Goal: Check status: Check status

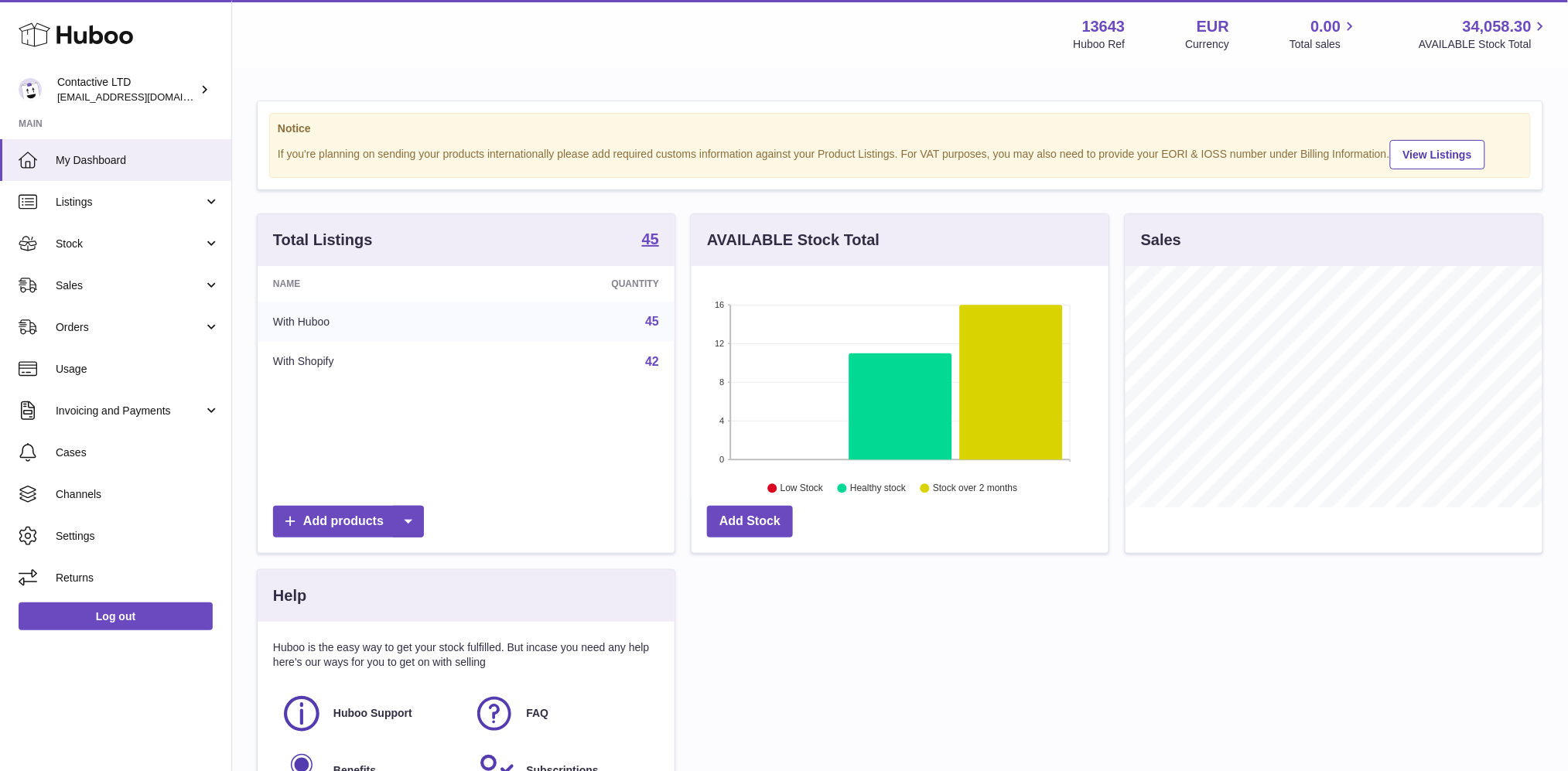
scroll to position [241, 417]
click at [158, 270] on link "Sales" at bounding box center [116, 285] width 231 height 41
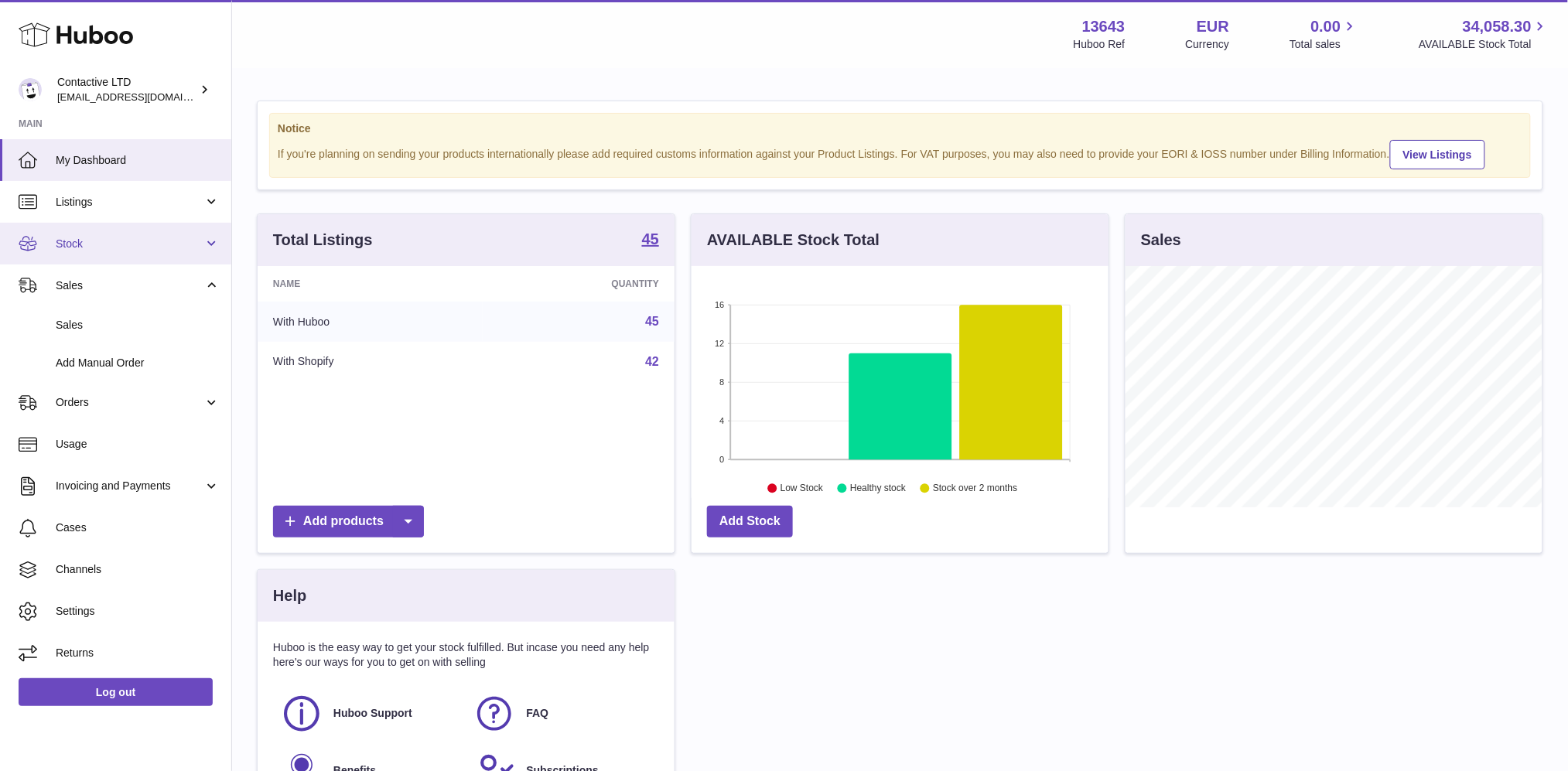
click at [139, 250] on link "Stock" at bounding box center [116, 243] width 231 height 41
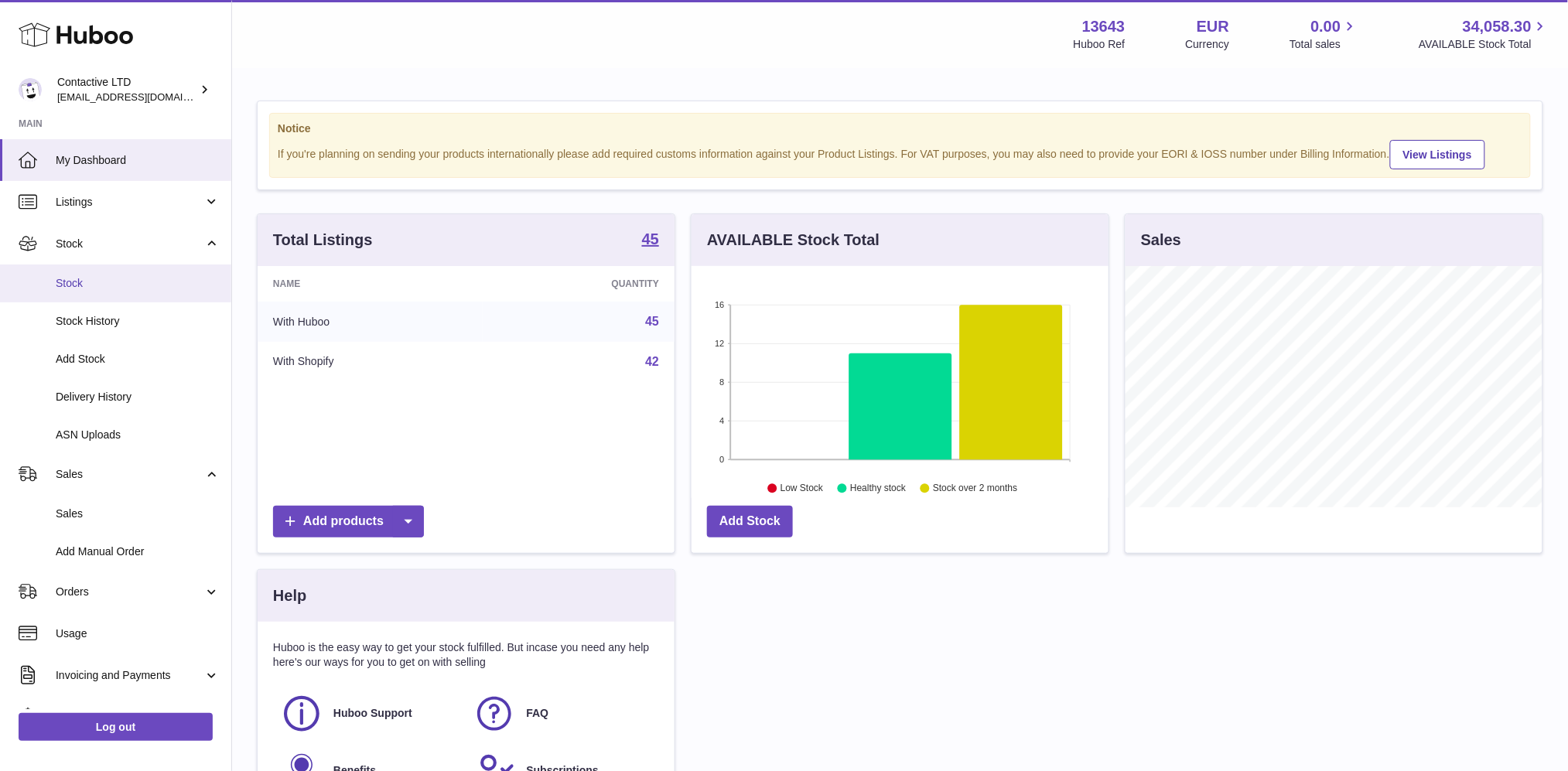
click at [139, 273] on link "Stock" at bounding box center [116, 283] width 231 height 38
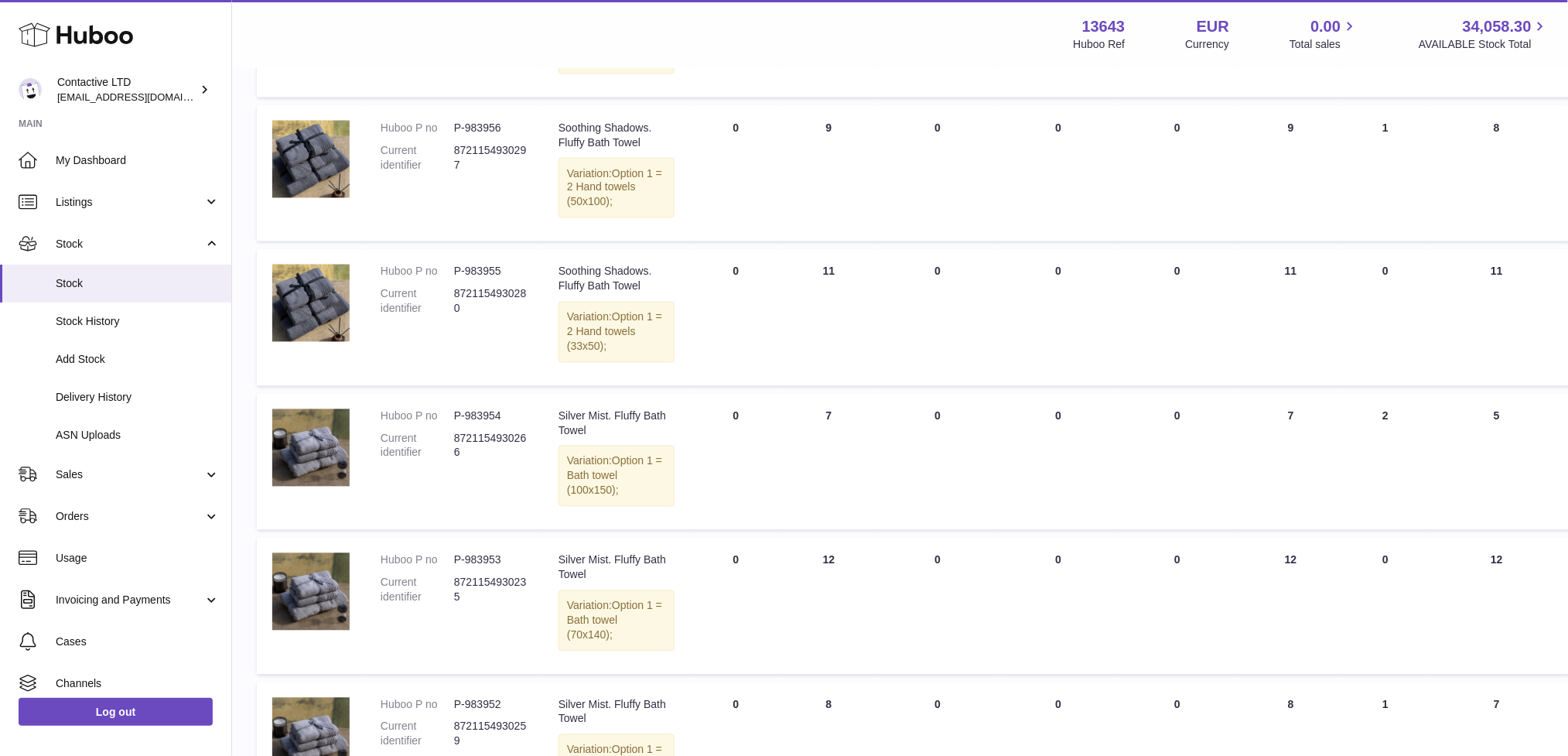
scroll to position [1378, 0]
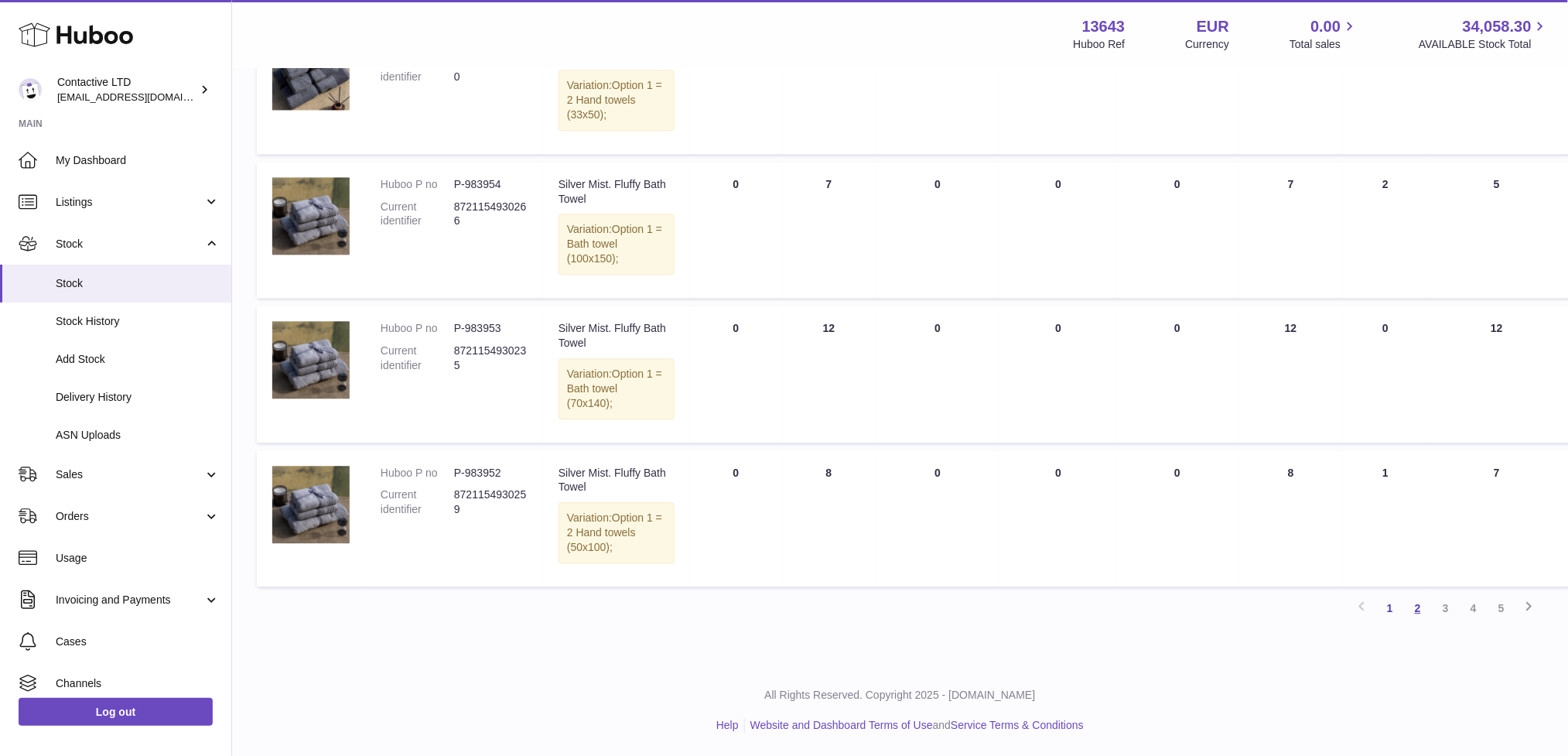
click at [1420, 605] on link "2" at bounding box center [1418, 608] width 28 height 28
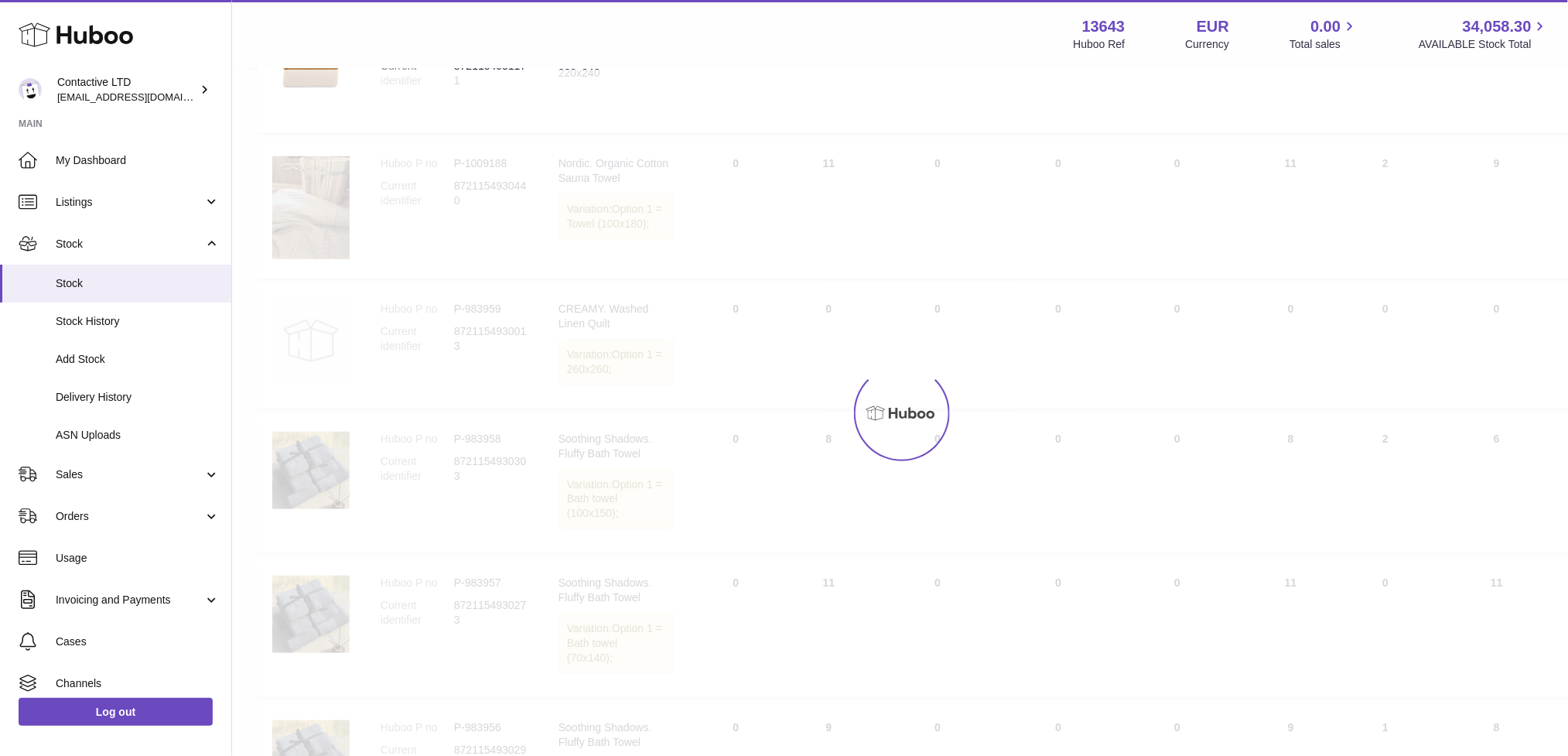
scroll to position [68, 0]
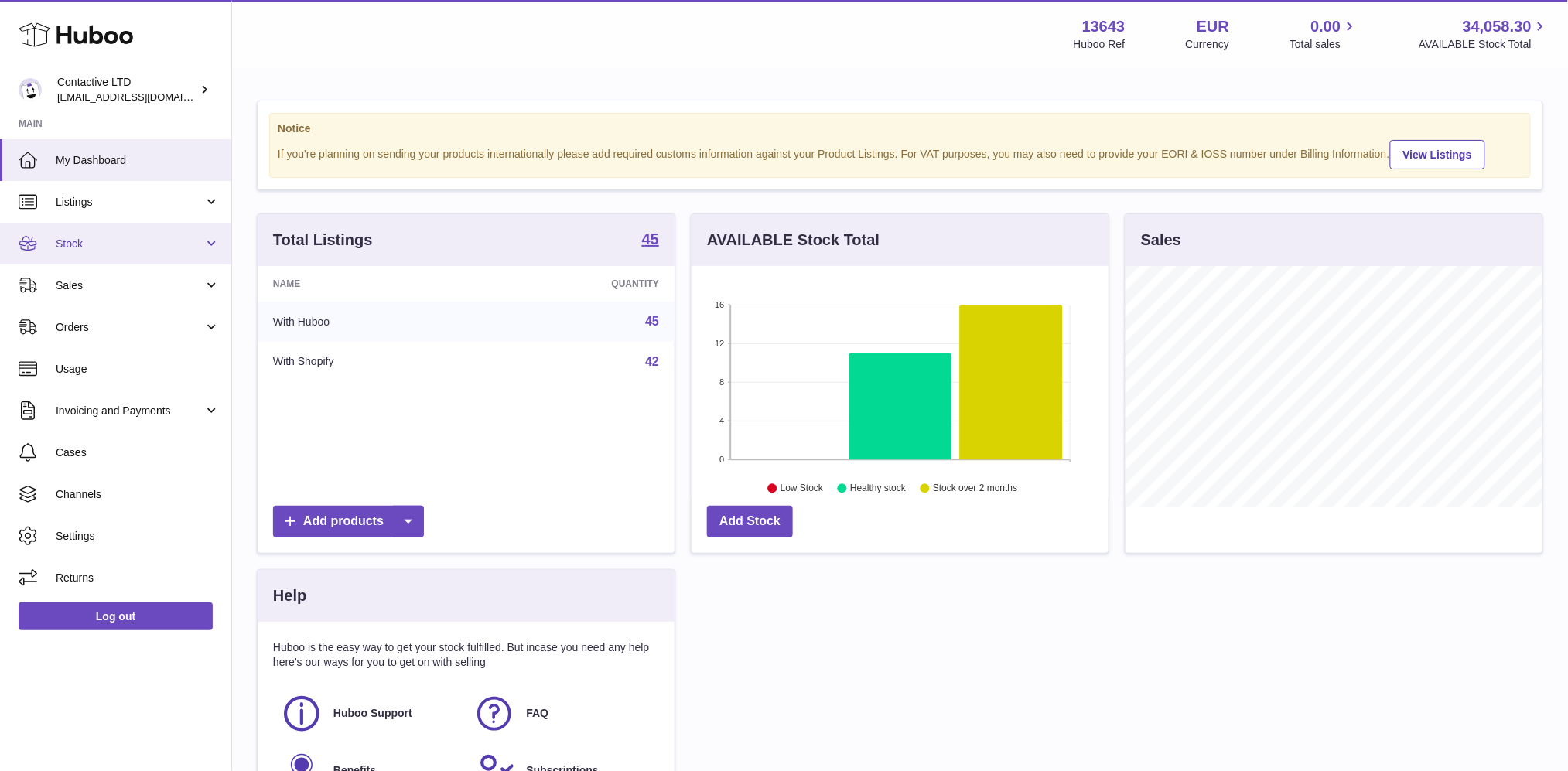
scroll to position [241, 417]
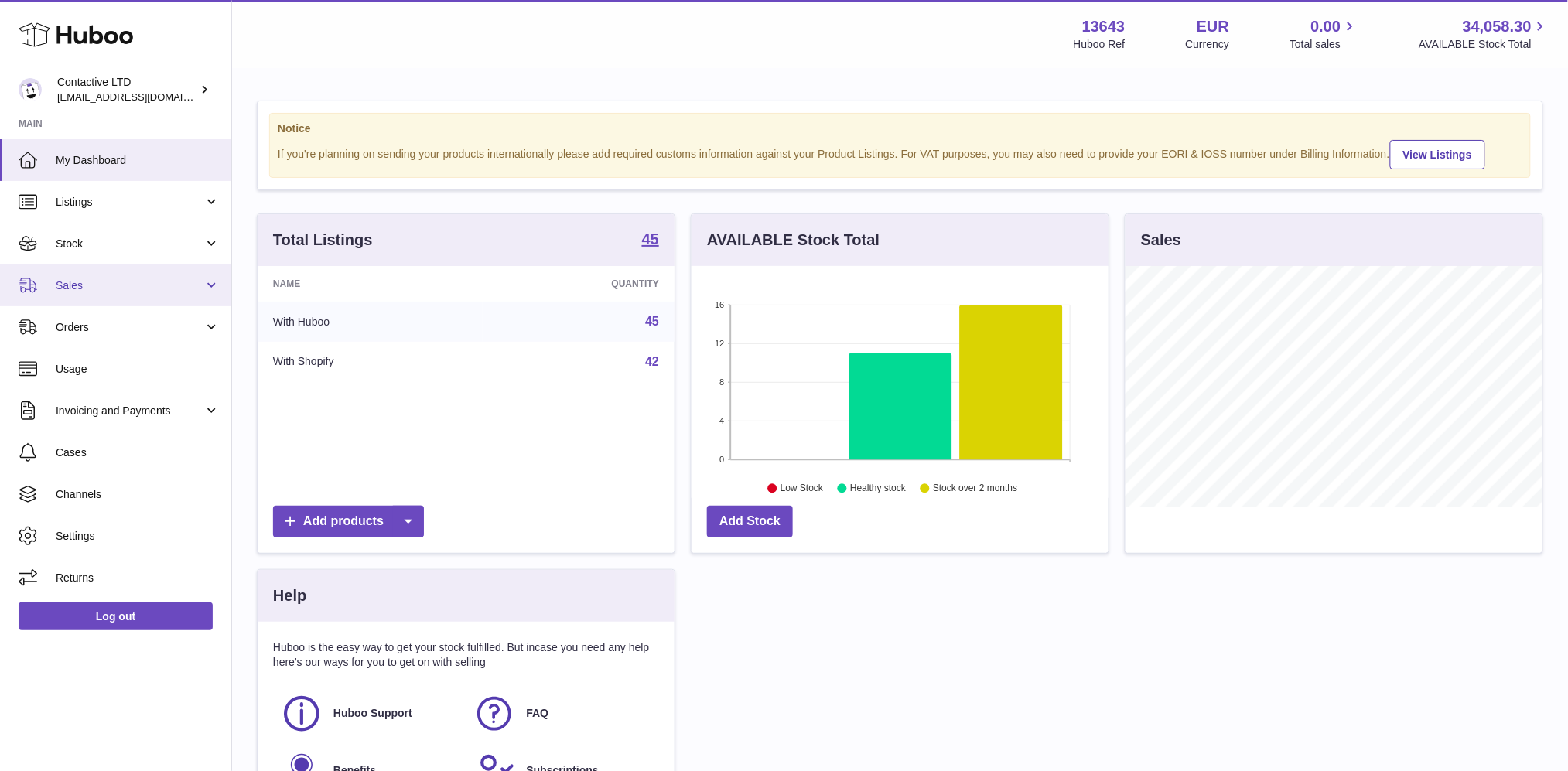
click at [134, 300] on link "Sales" at bounding box center [116, 285] width 231 height 41
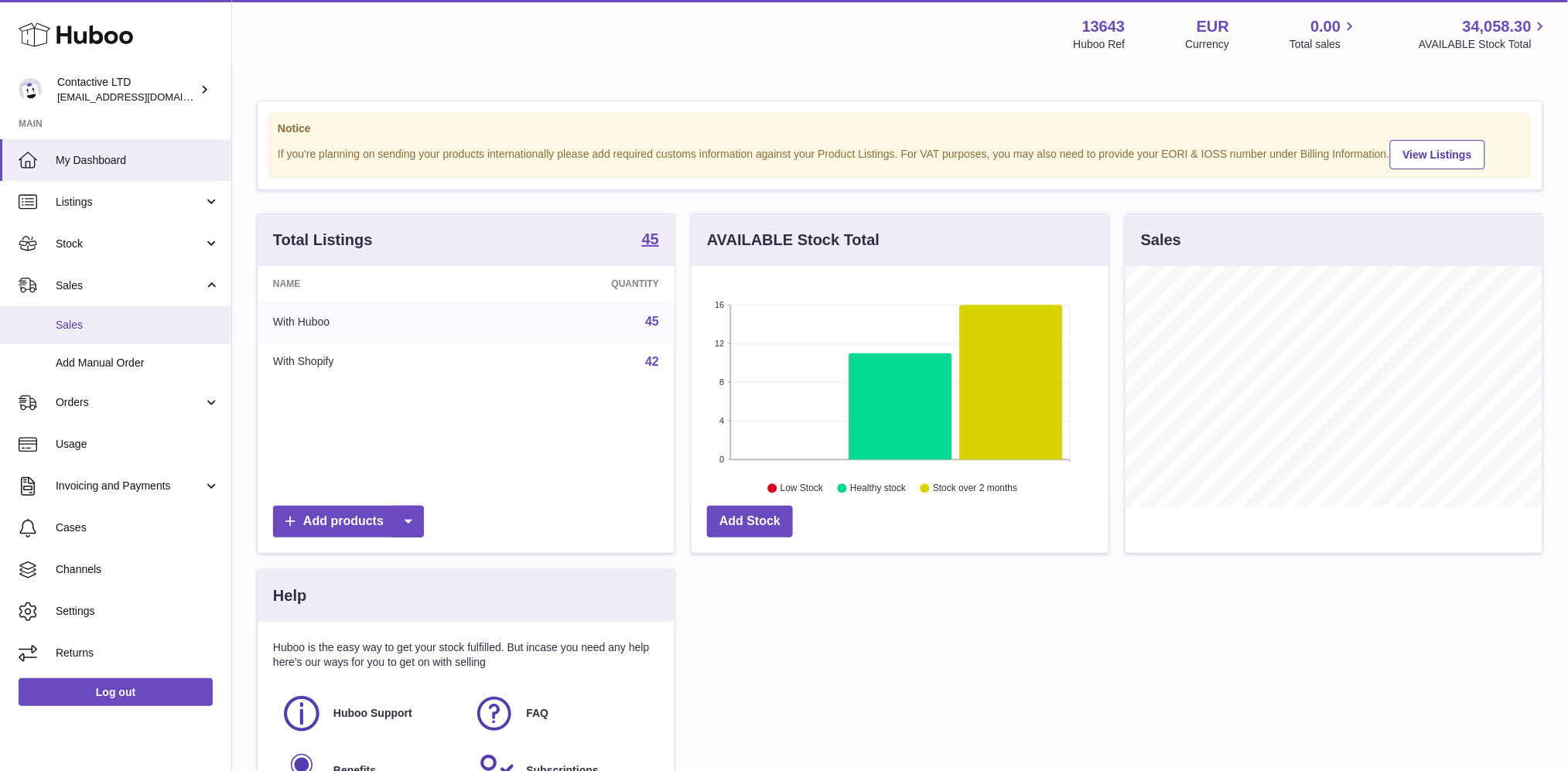
click at [142, 335] on link "Sales" at bounding box center [116, 324] width 231 height 38
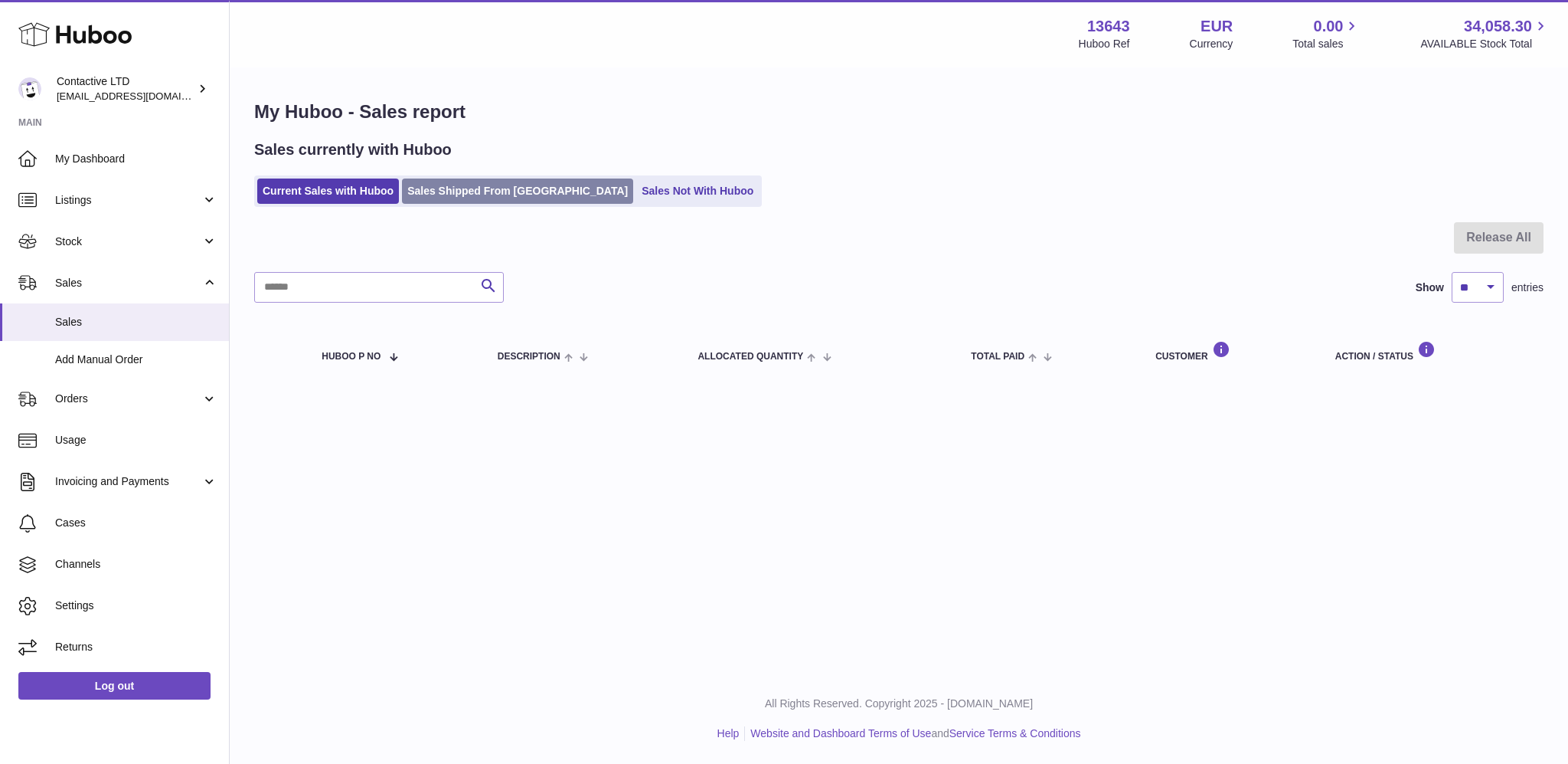
drag, startPoint x: 468, startPoint y: 172, endPoint x: 468, endPoint y: 188, distance: 16.0
click at [468, 188] on div "Sales currently with Huboo Current Sales with Huboo Sales Shipped From [GEOGRAP…" at bounding box center [899, 173] width 1290 height 68
click at [468, 188] on link "Sales Shipped From [GEOGRAPHIC_DATA]" at bounding box center [518, 191] width 232 height 26
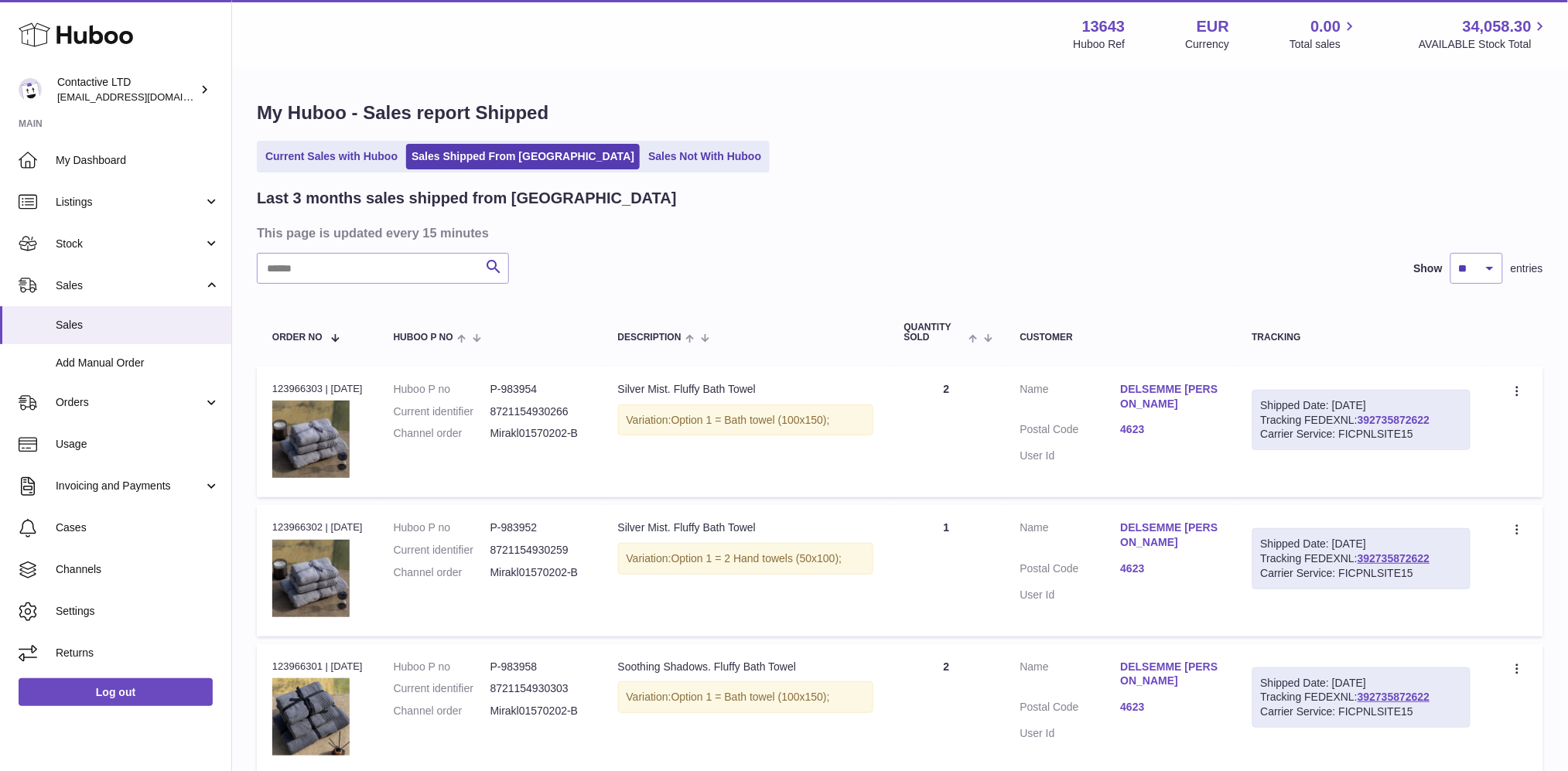
click at [1395, 417] on link "392735872622" at bounding box center [1394, 420] width 72 height 13
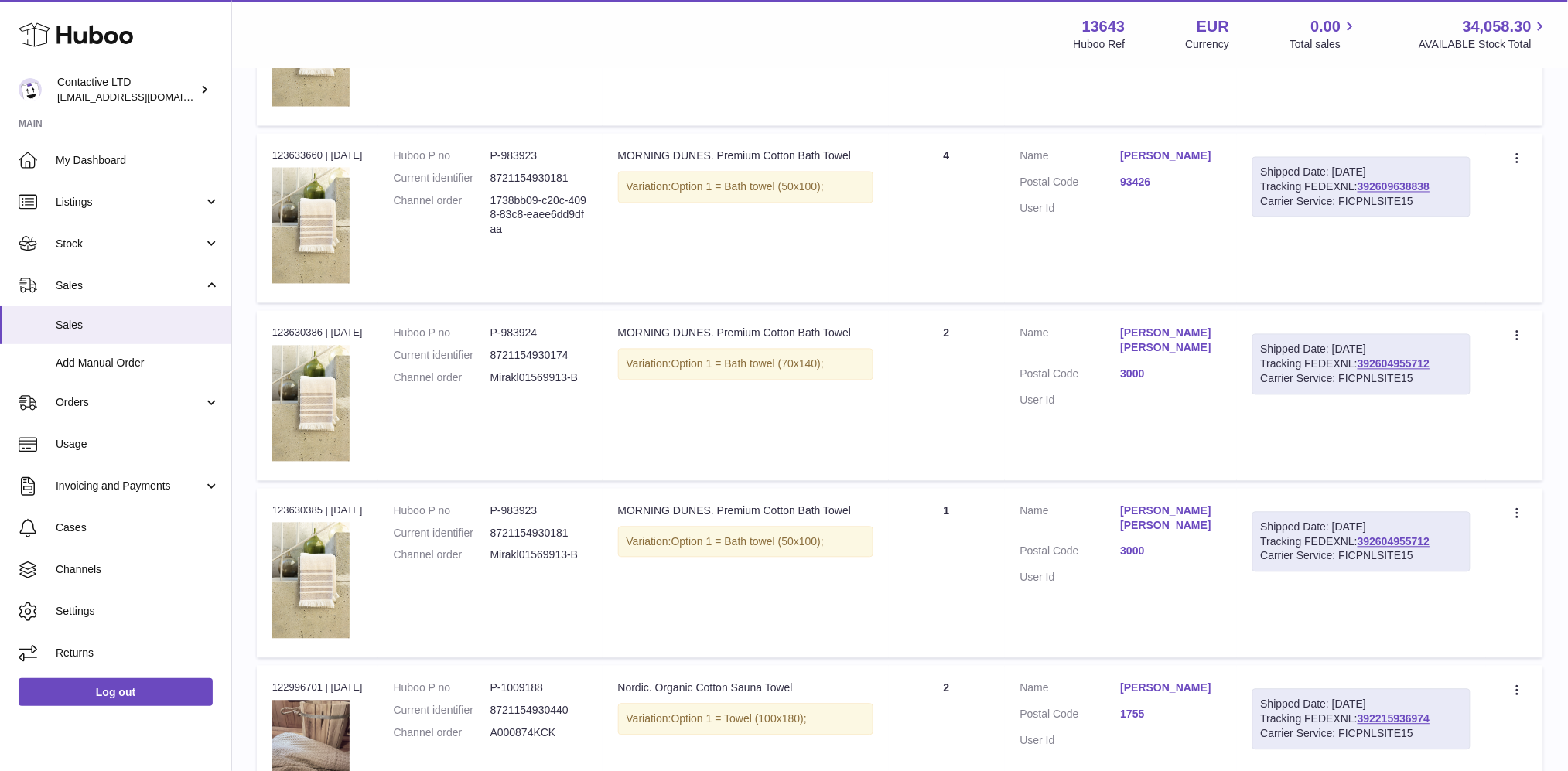
scroll to position [996, 0]
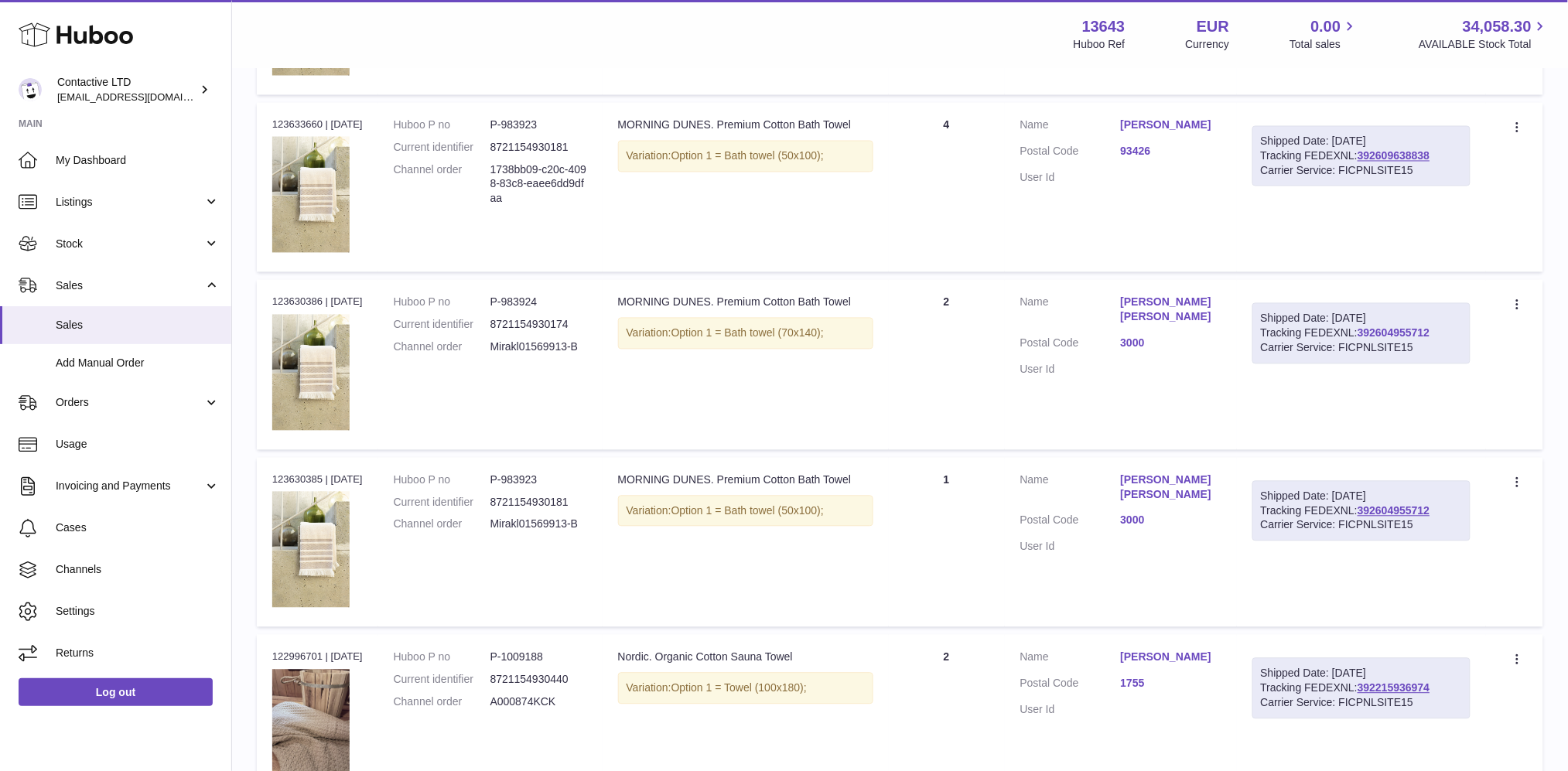
click at [1395, 335] on link "392604955712" at bounding box center [1394, 333] width 72 height 13
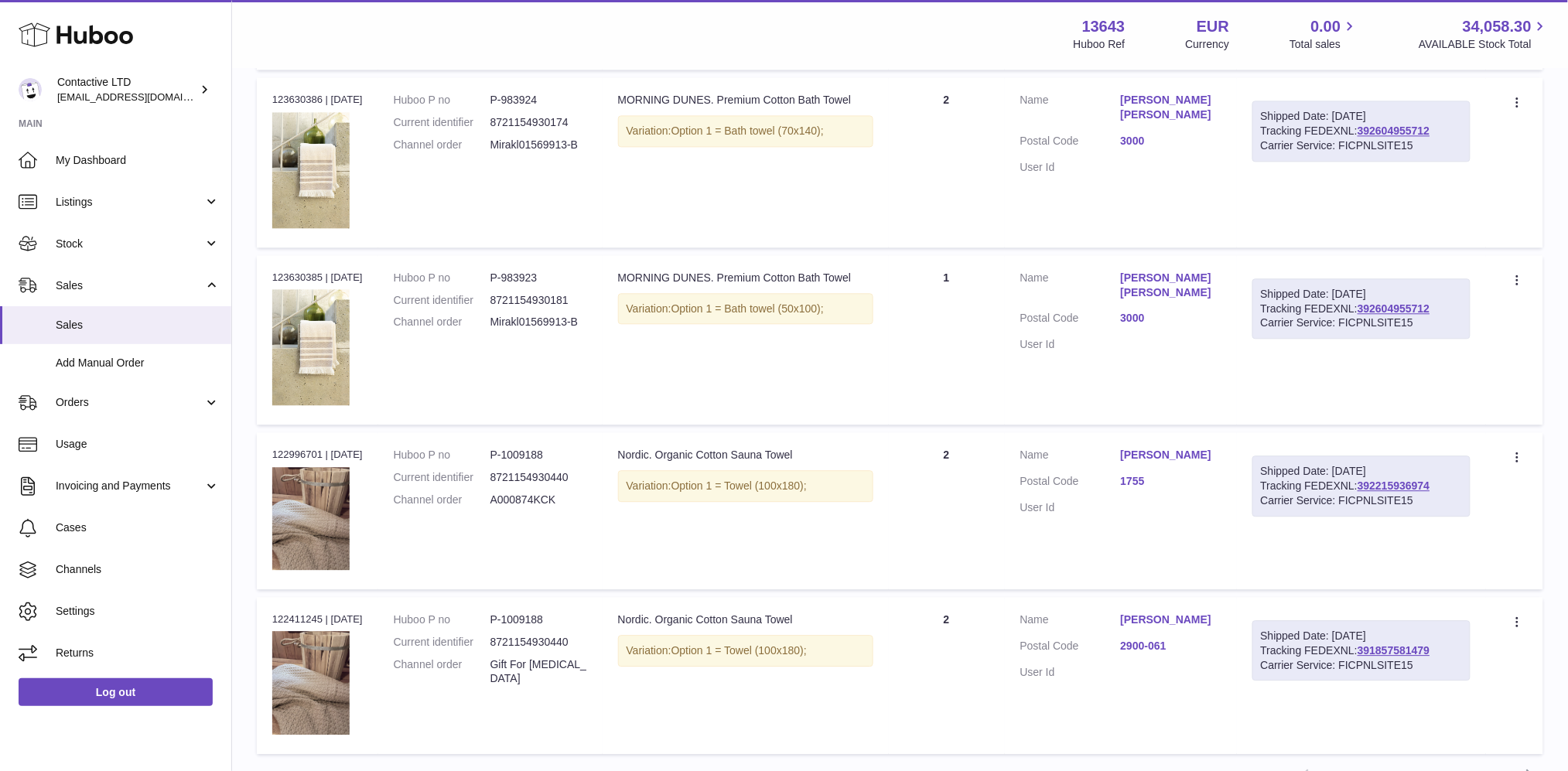
scroll to position [1347, 0]
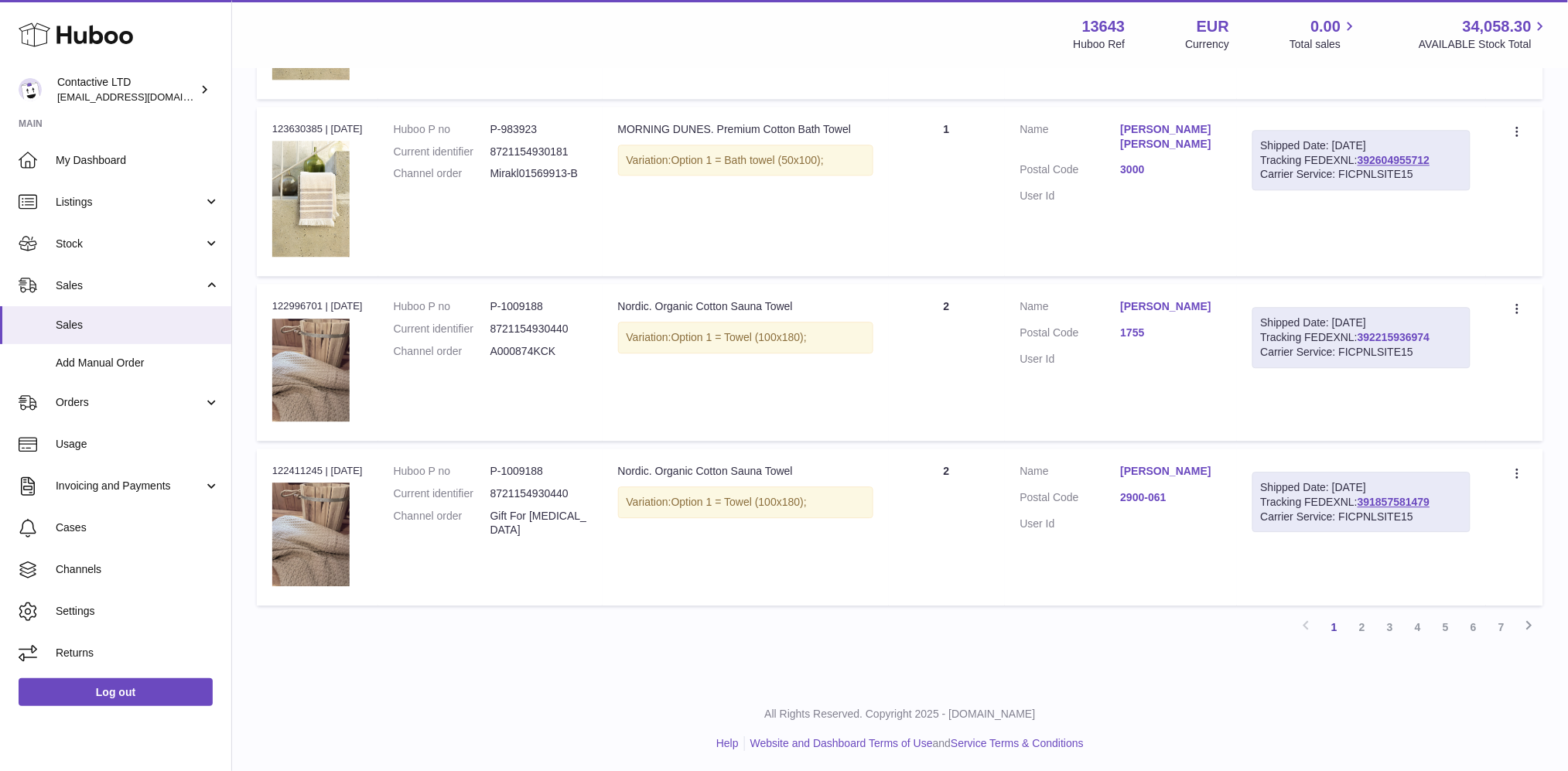
click at [1411, 332] on link "392215936974" at bounding box center [1394, 337] width 72 height 13
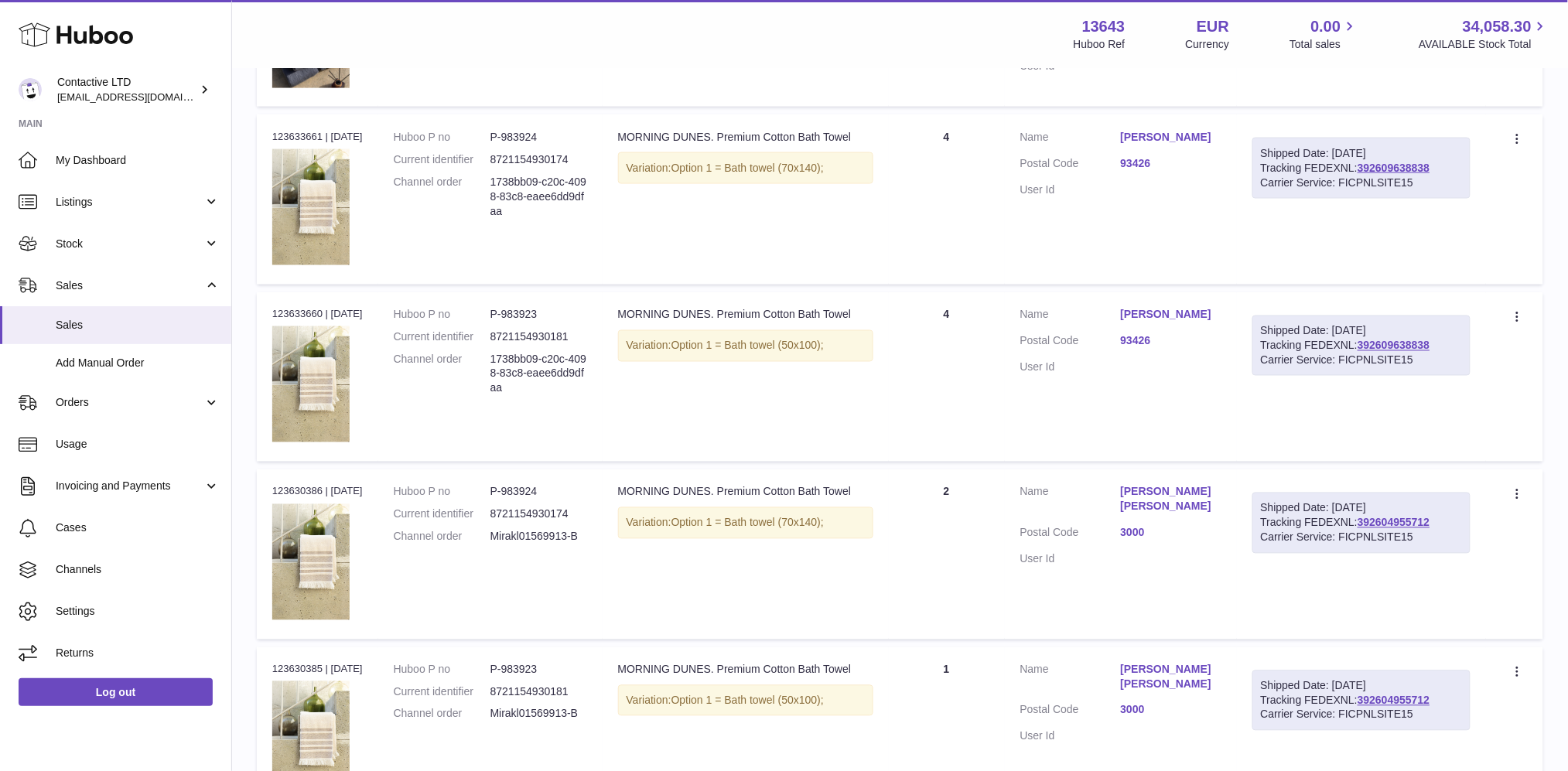
scroll to position [784, 0]
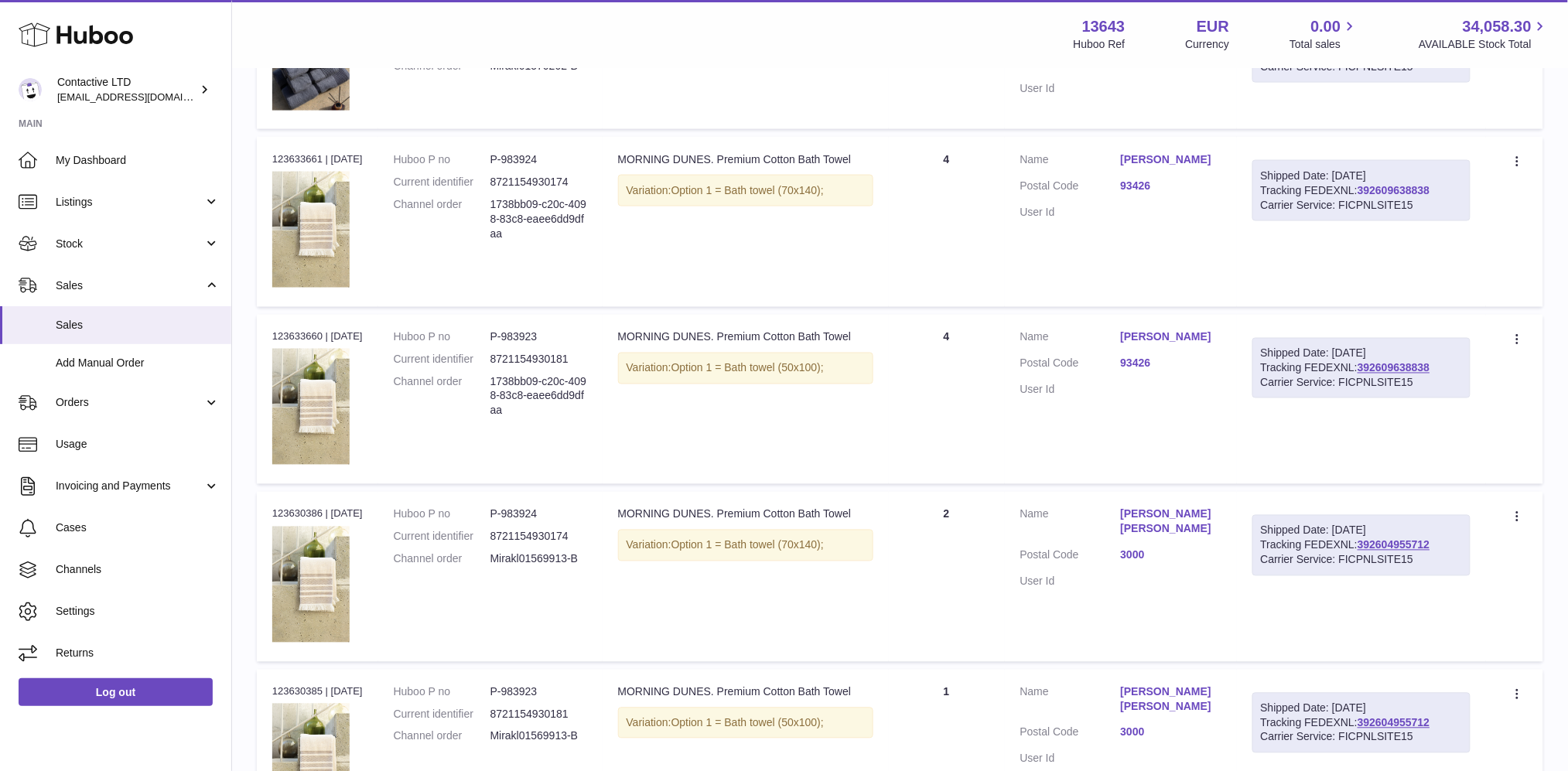
click at [1381, 191] on link "392609638838" at bounding box center [1394, 190] width 72 height 13
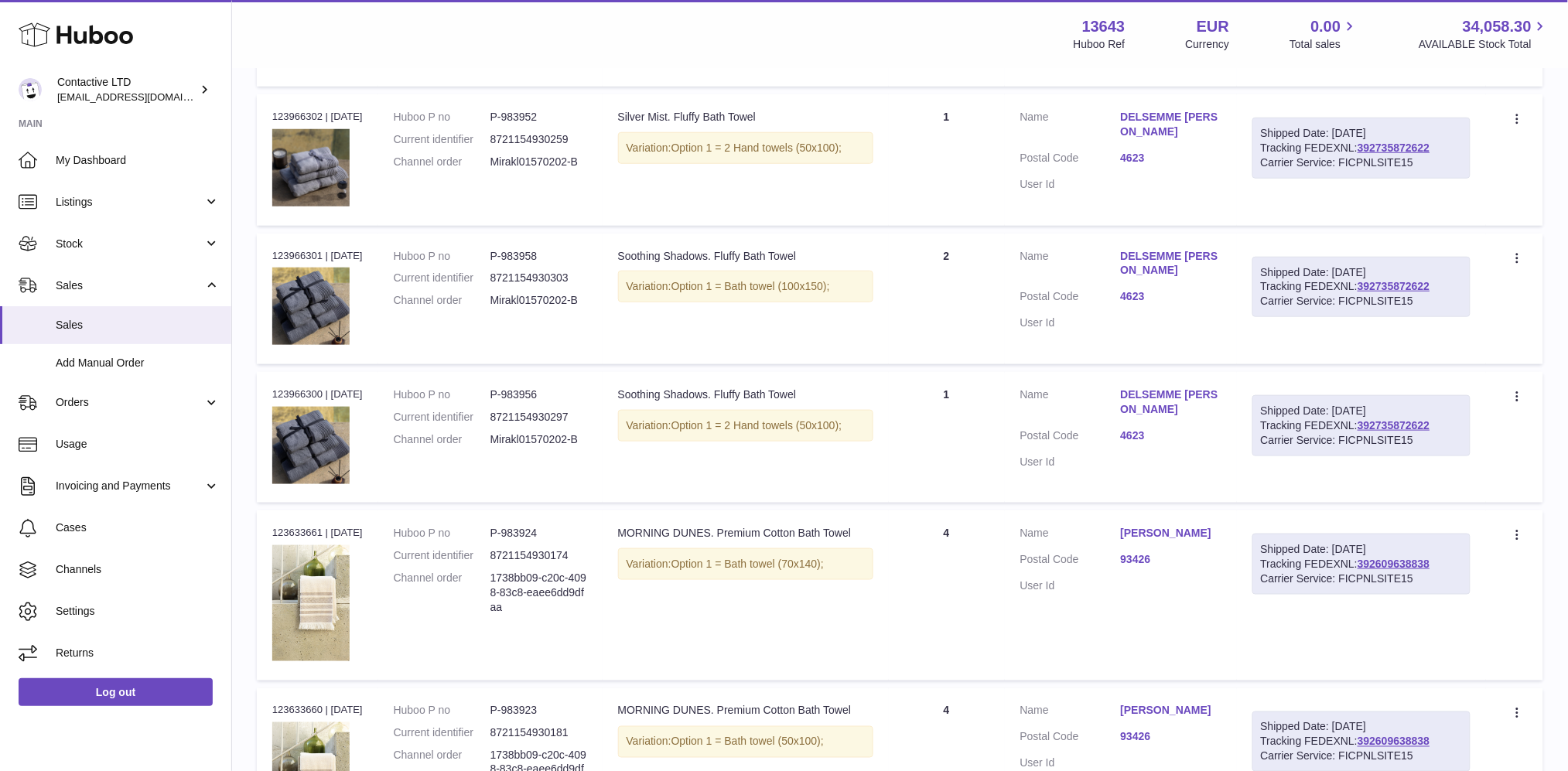
scroll to position [1347, 0]
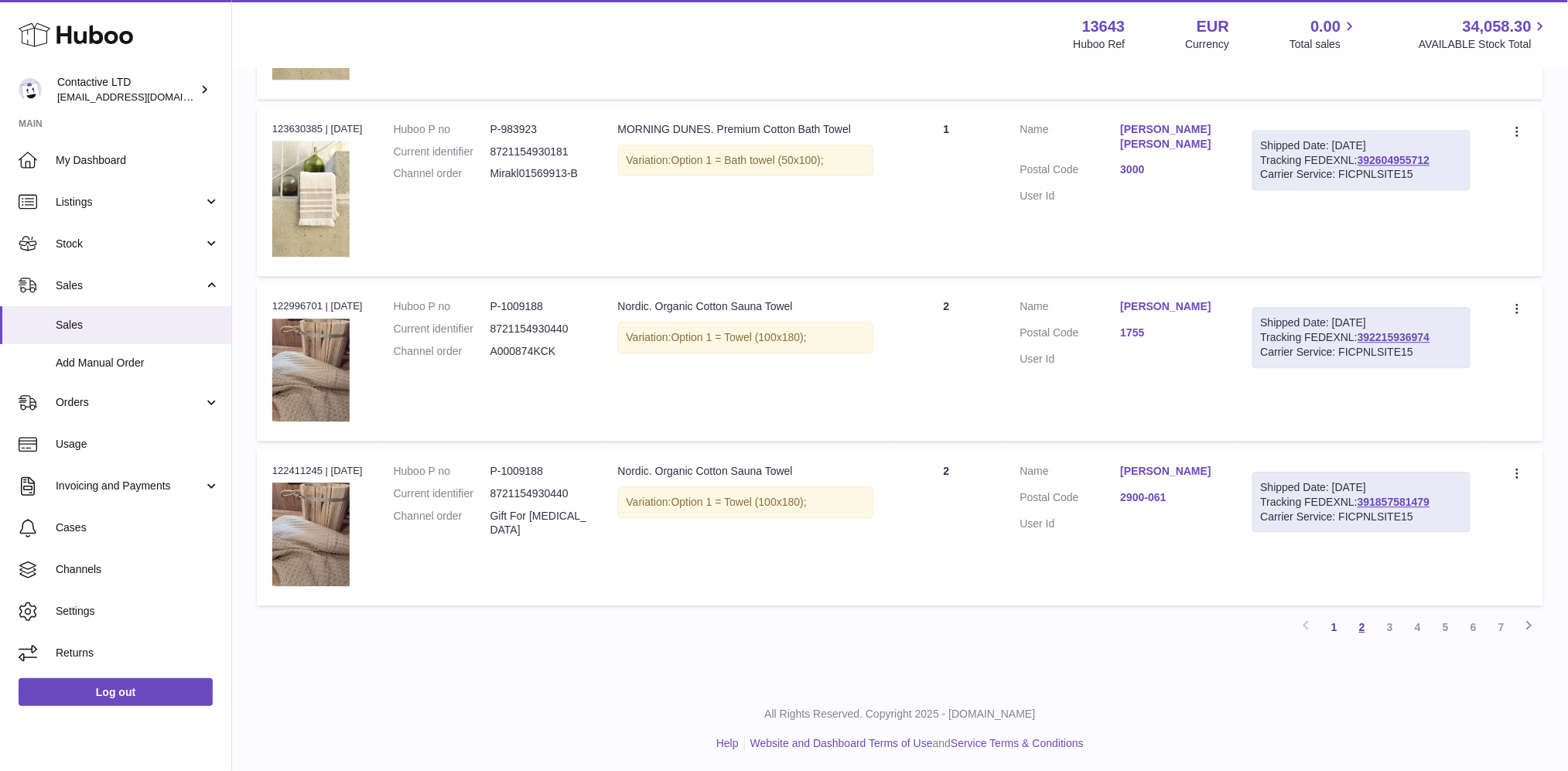
click at [1363, 623] on link "2" at bounding box center [1362, 627] width 28 height 28
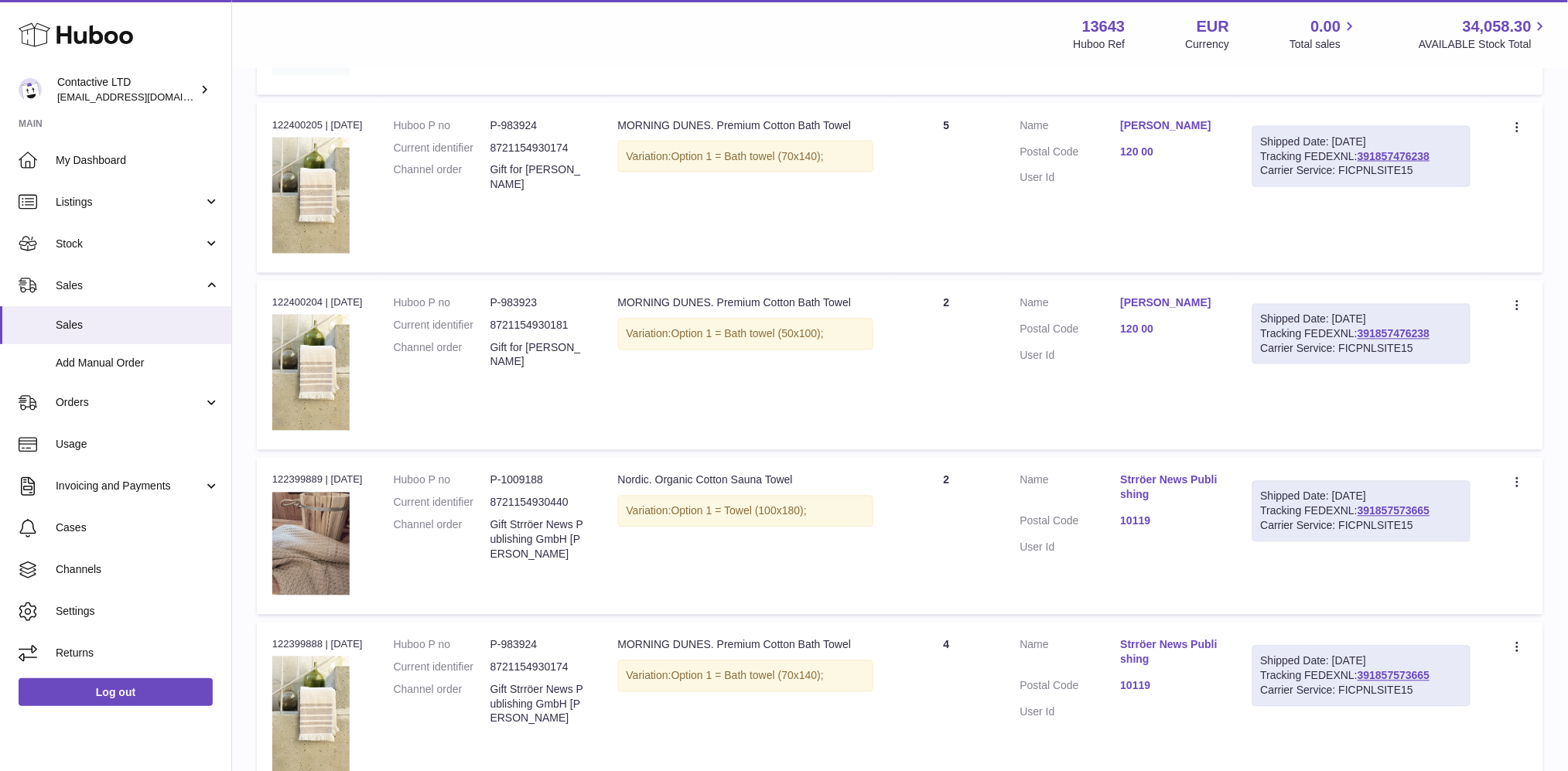
scroll to position [1425, 0]
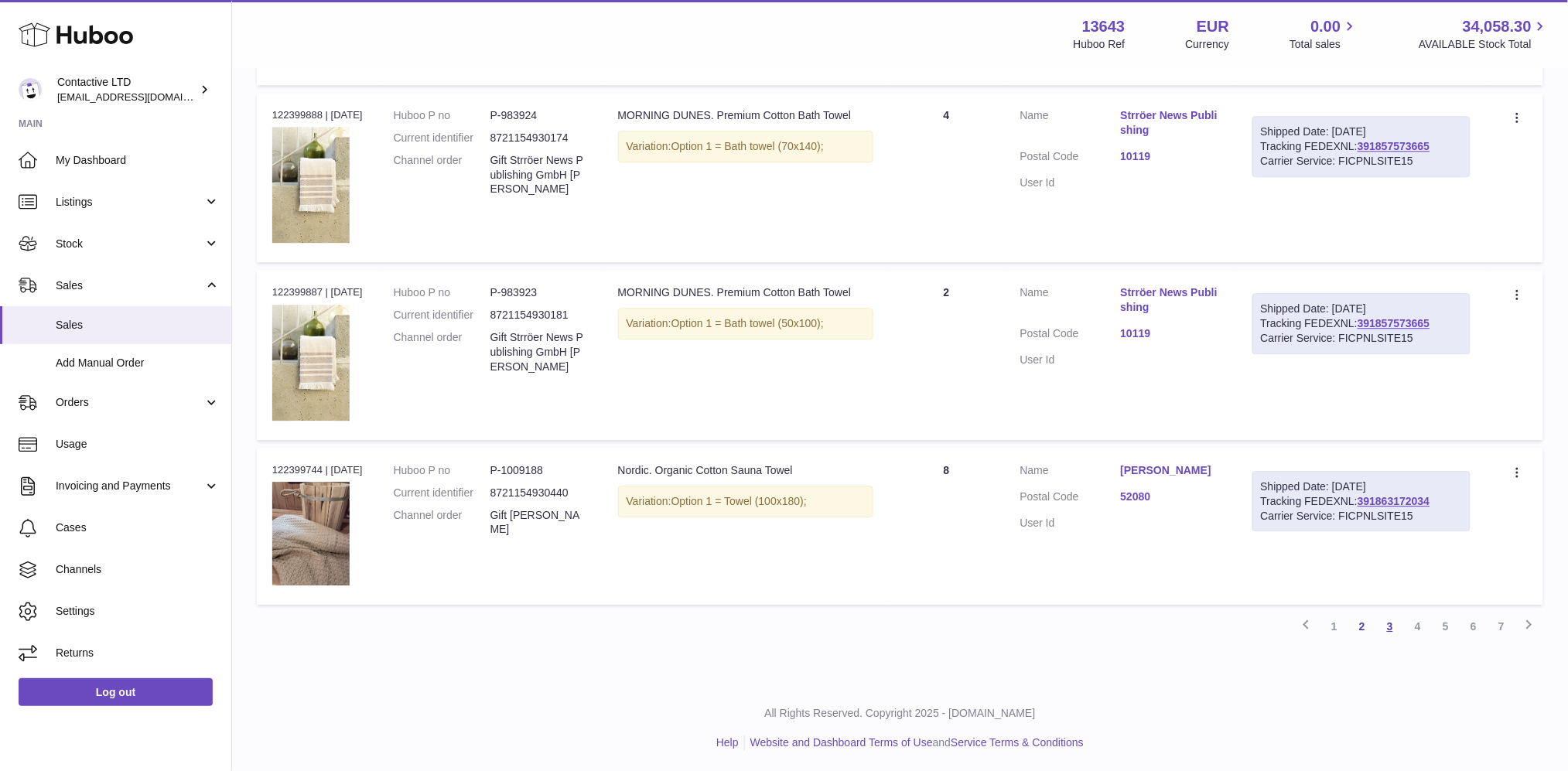
click at [1391, 627] on link "3" at bounding box center [1390, 626] width 28 height 28
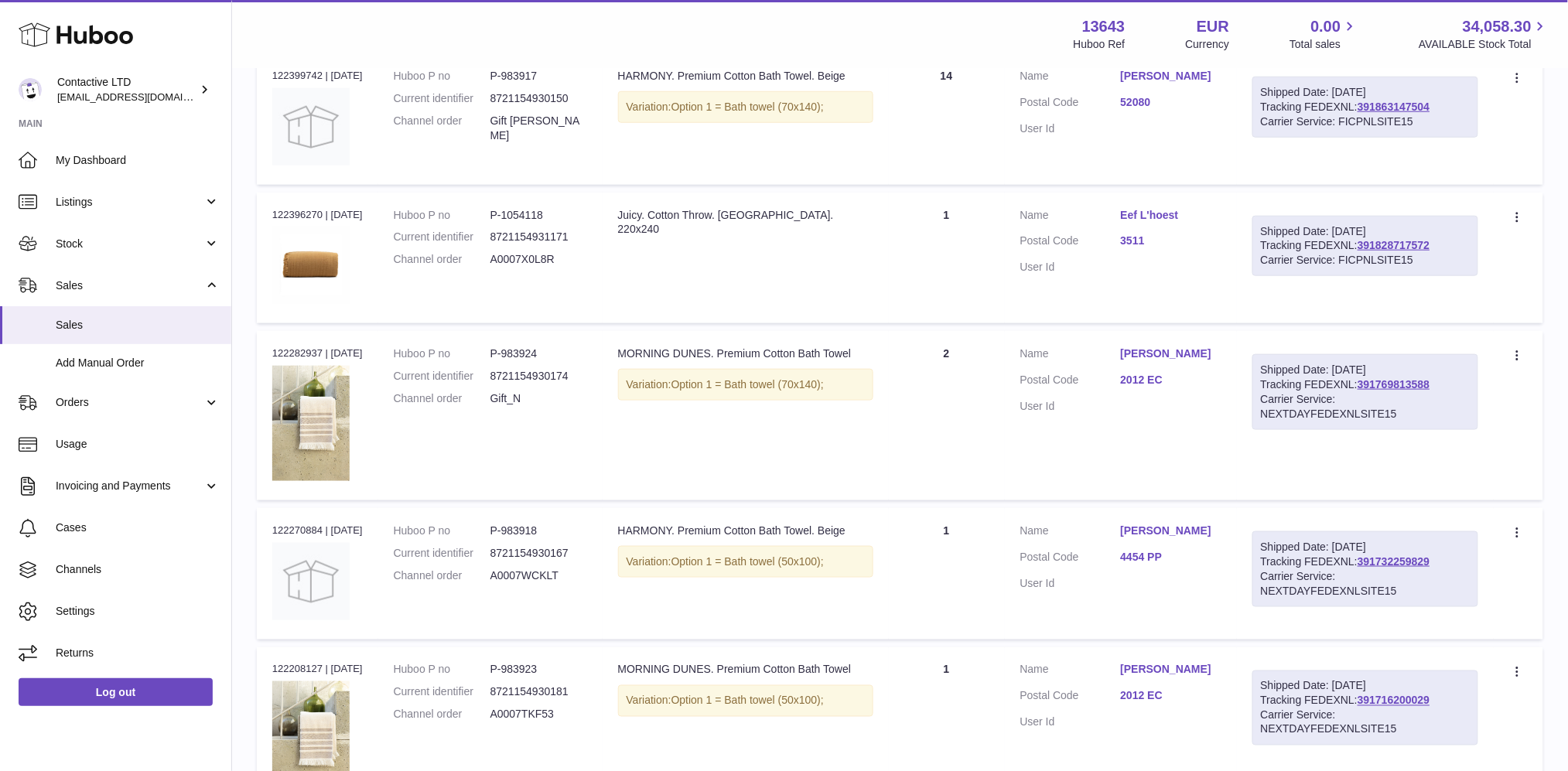
scroll to position [477, 0]
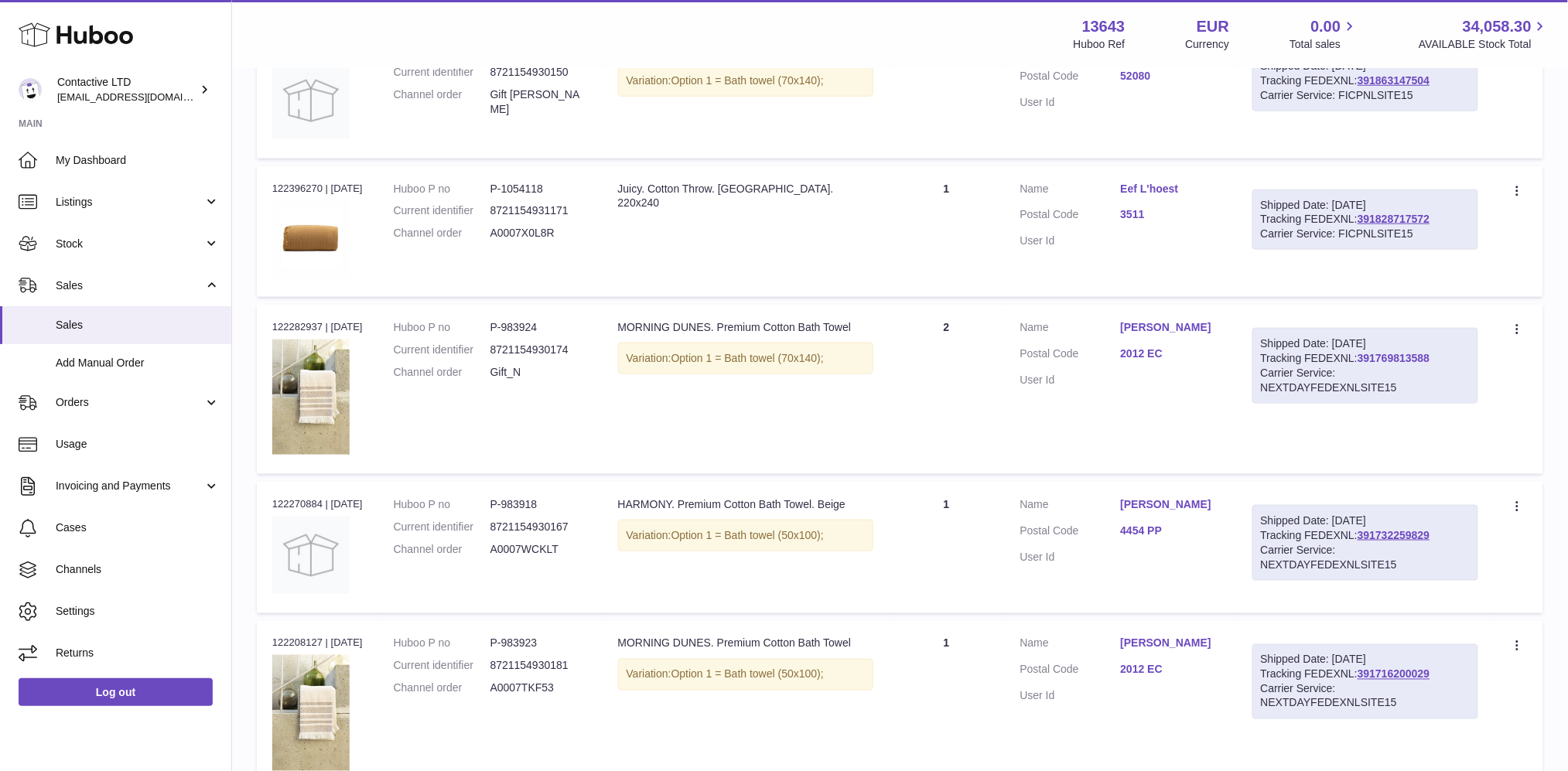
click at [1397, 351] on link "391769813588" at bounding box center [1394, 357] width 72 height 13
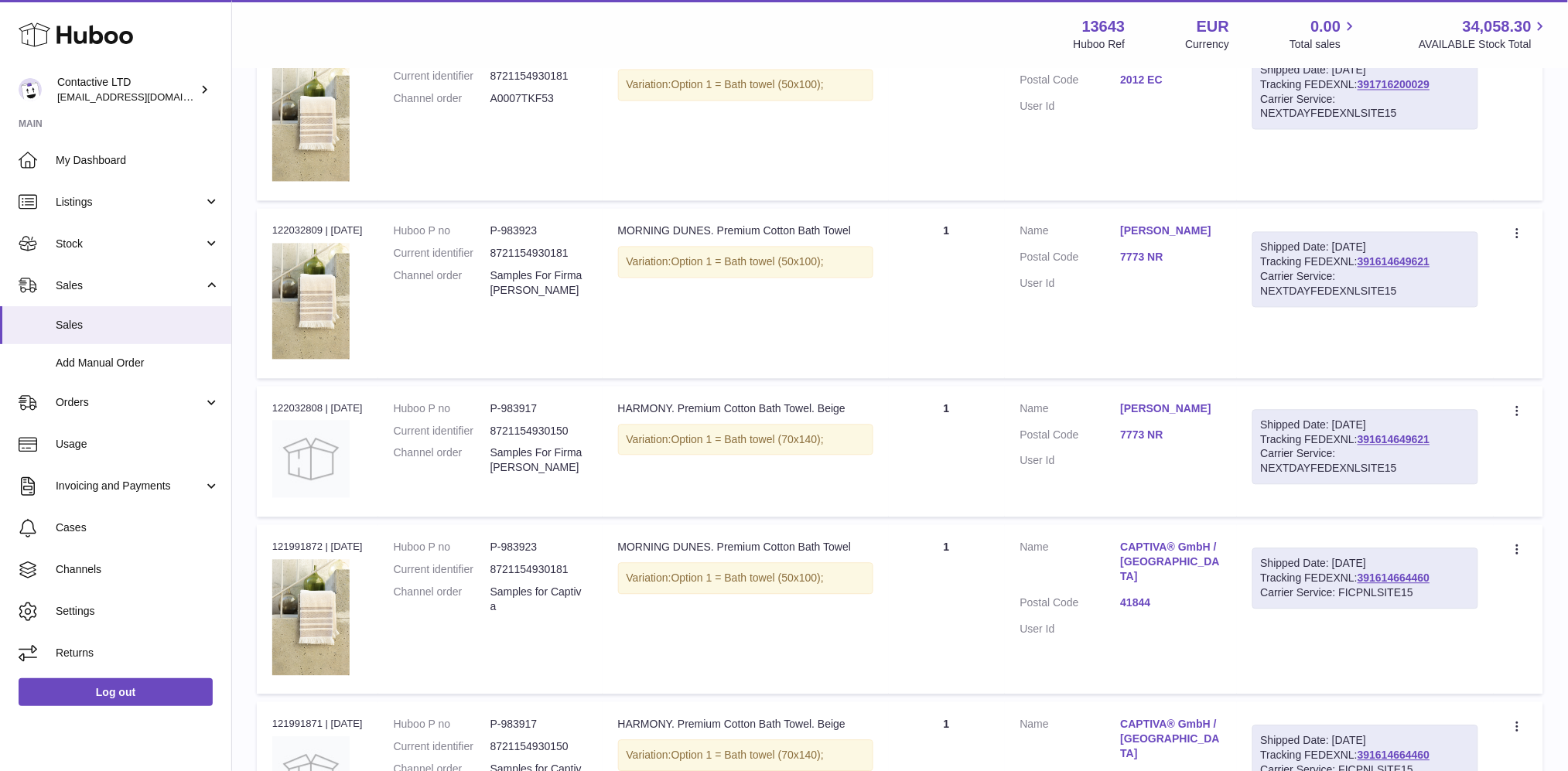
scroll to position [1069, 0]
click at [1395, 431] on link "391614649621" at bounding box center [1394, 437] width 72 height 13
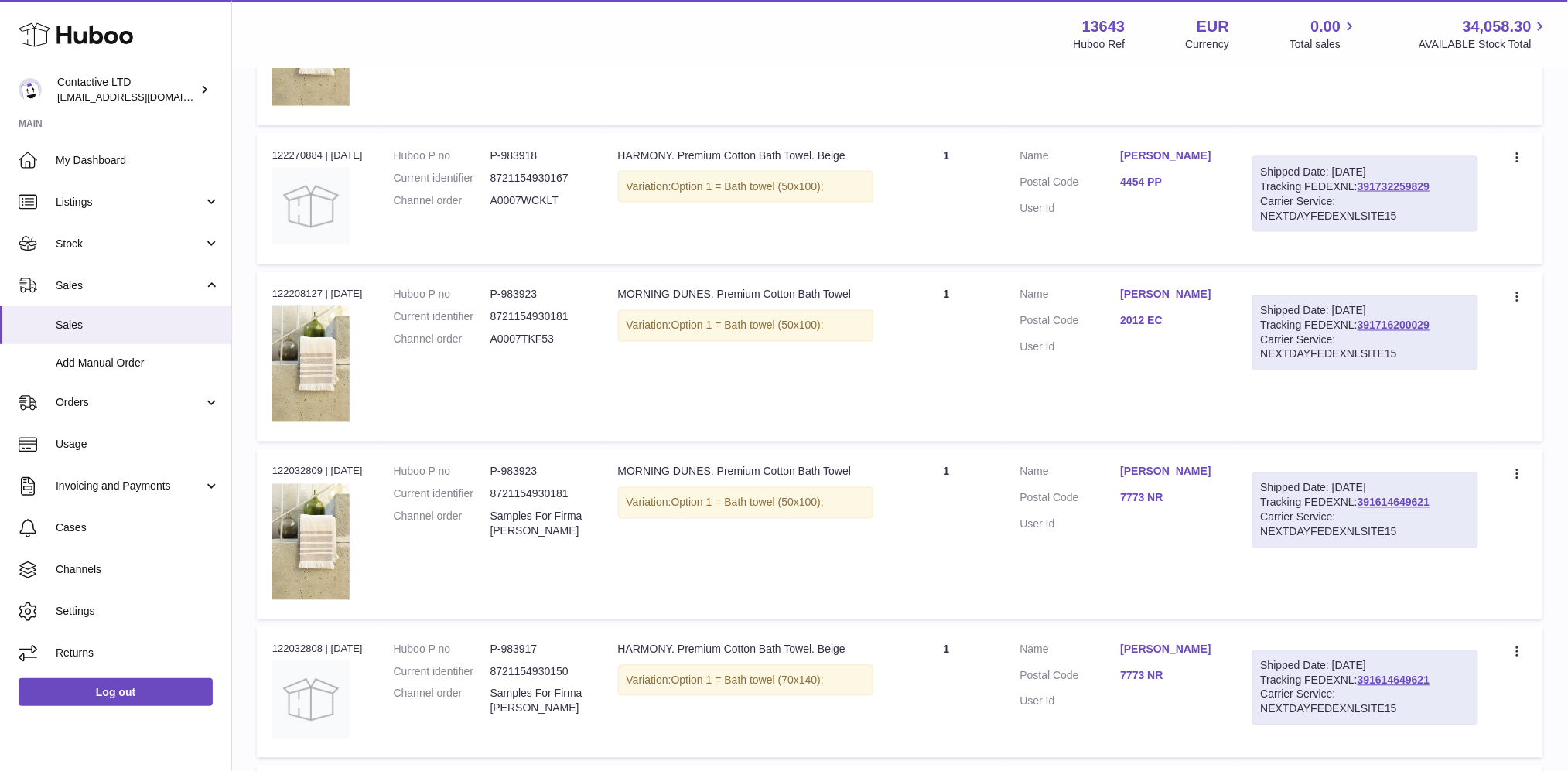
scroll to position [814, 0]
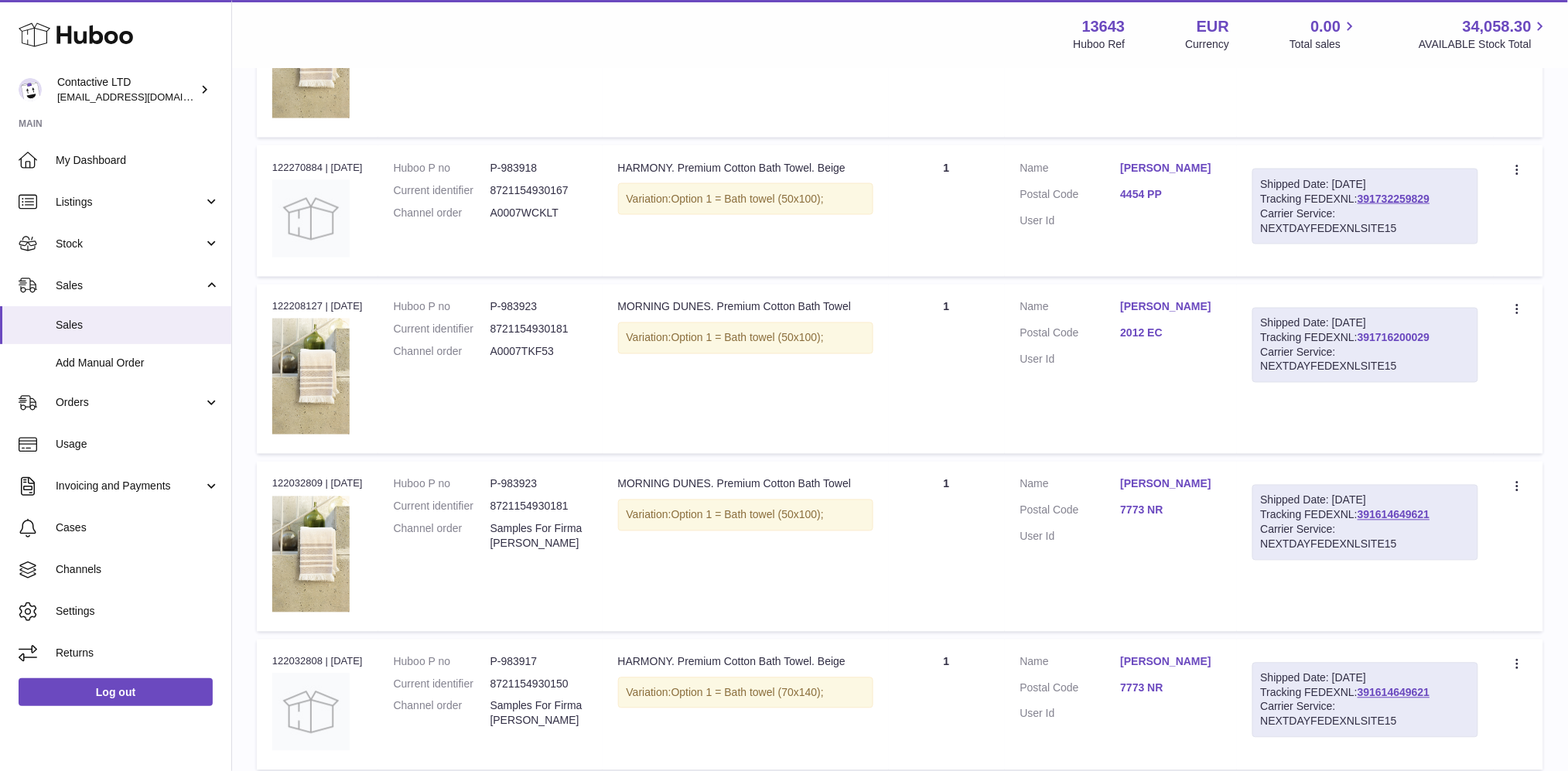
click at [1373, 339] on link "391716200029" at bounding box center [1394, 338] width 72 height 13
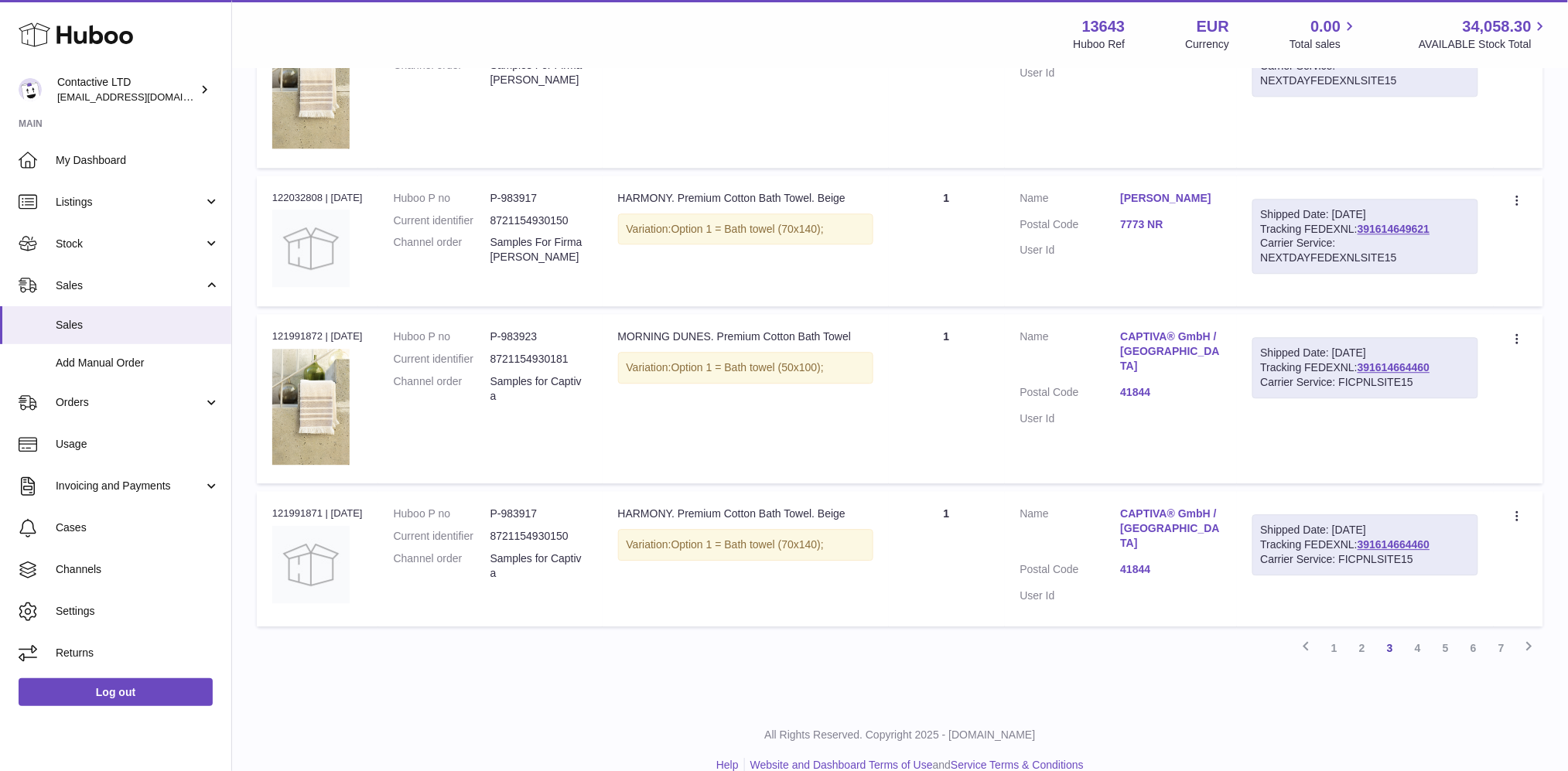
scroll to position [1295, 0]
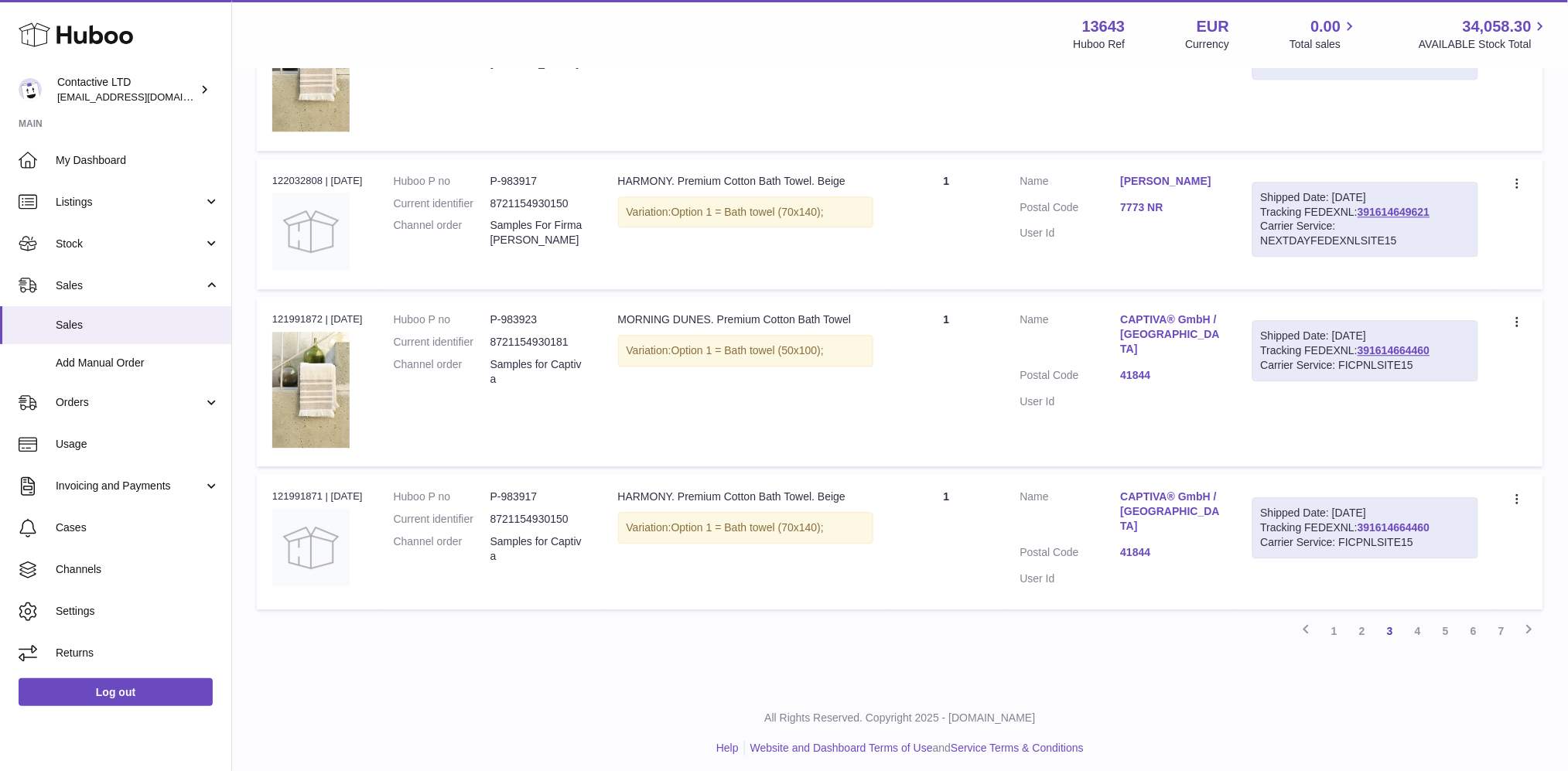
click at [1377, 525] on link "391614664460" at bounding box center [1394, 527] width 72 height 13
click at [1394, 620] on link "3" at bounding box center [1390, 630] width 28 height 28
click at [1412, 619] on link "4" at bounding box center [1418, 630] width 28 height 28
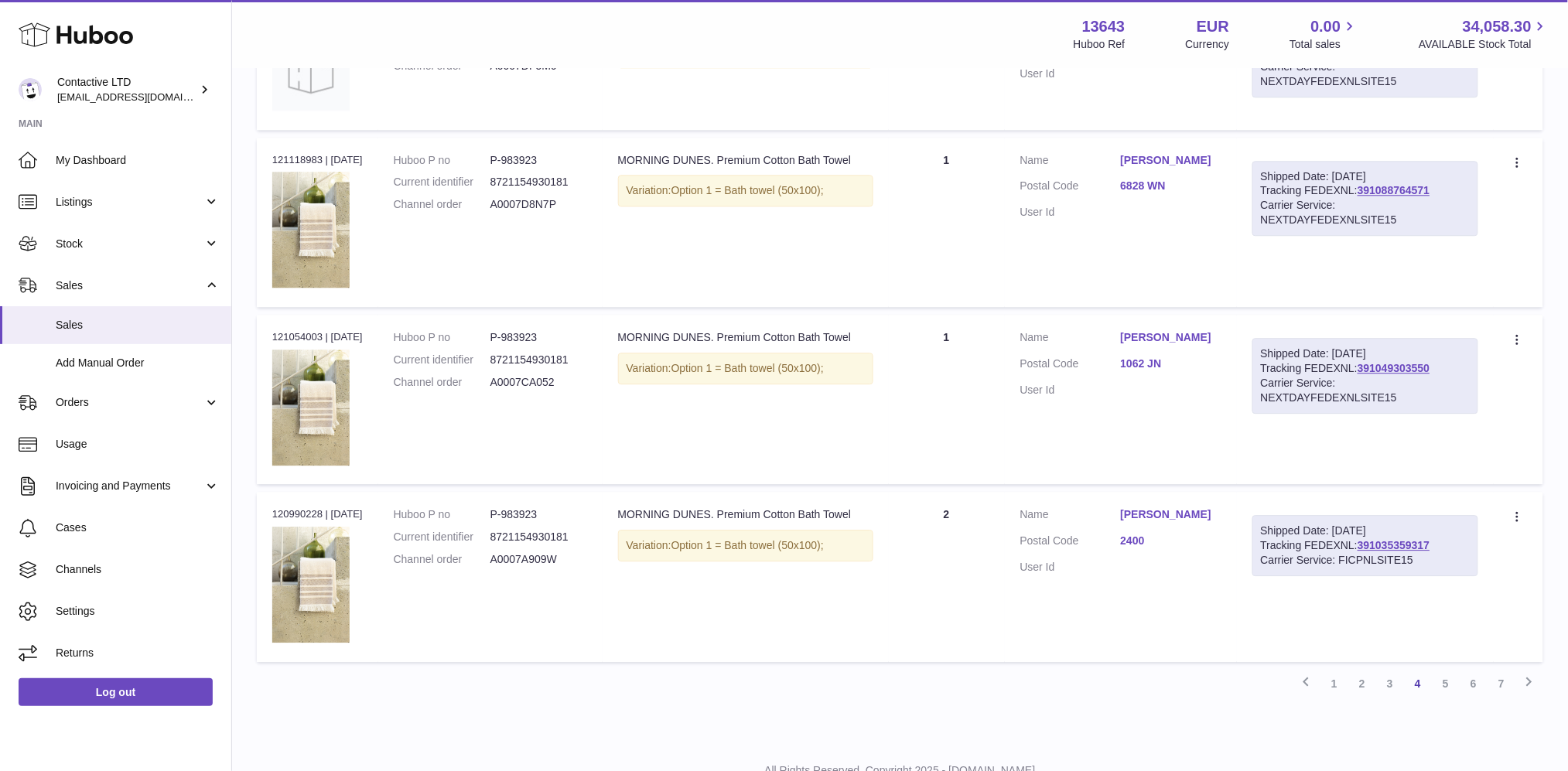
scroll to position [1412, 0]
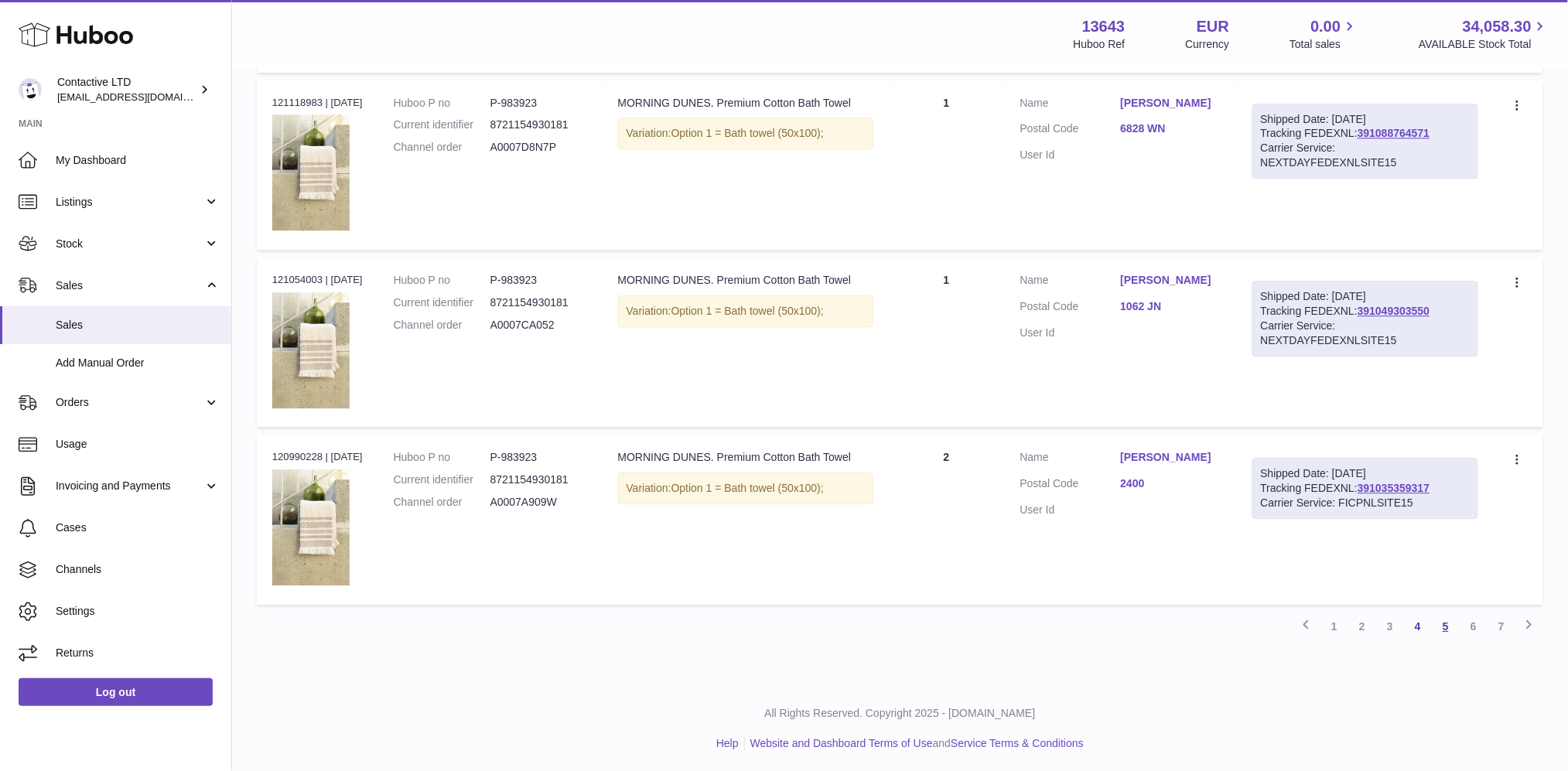
click at [1442, 627] on link "5" at bounding box center [1446, 626] width 28 height 28
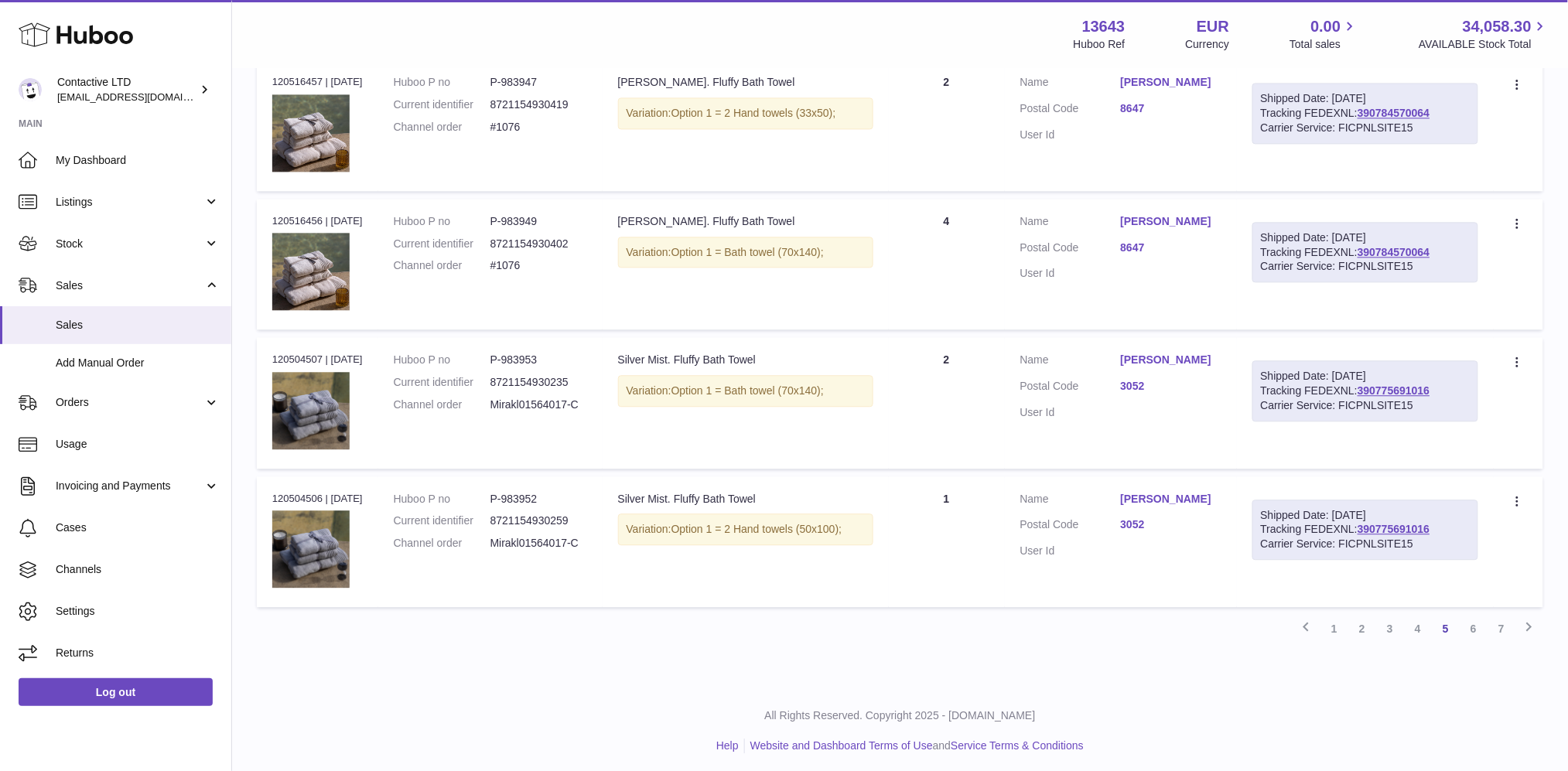
scroll to position [1180, 0]
click at [1397, 521] on link "390775691016" at bounding box center [1394, 527] width 72 height 13
click at [1421, 625] on link "4" at bounding box center [1418, 626] width 28 height 28
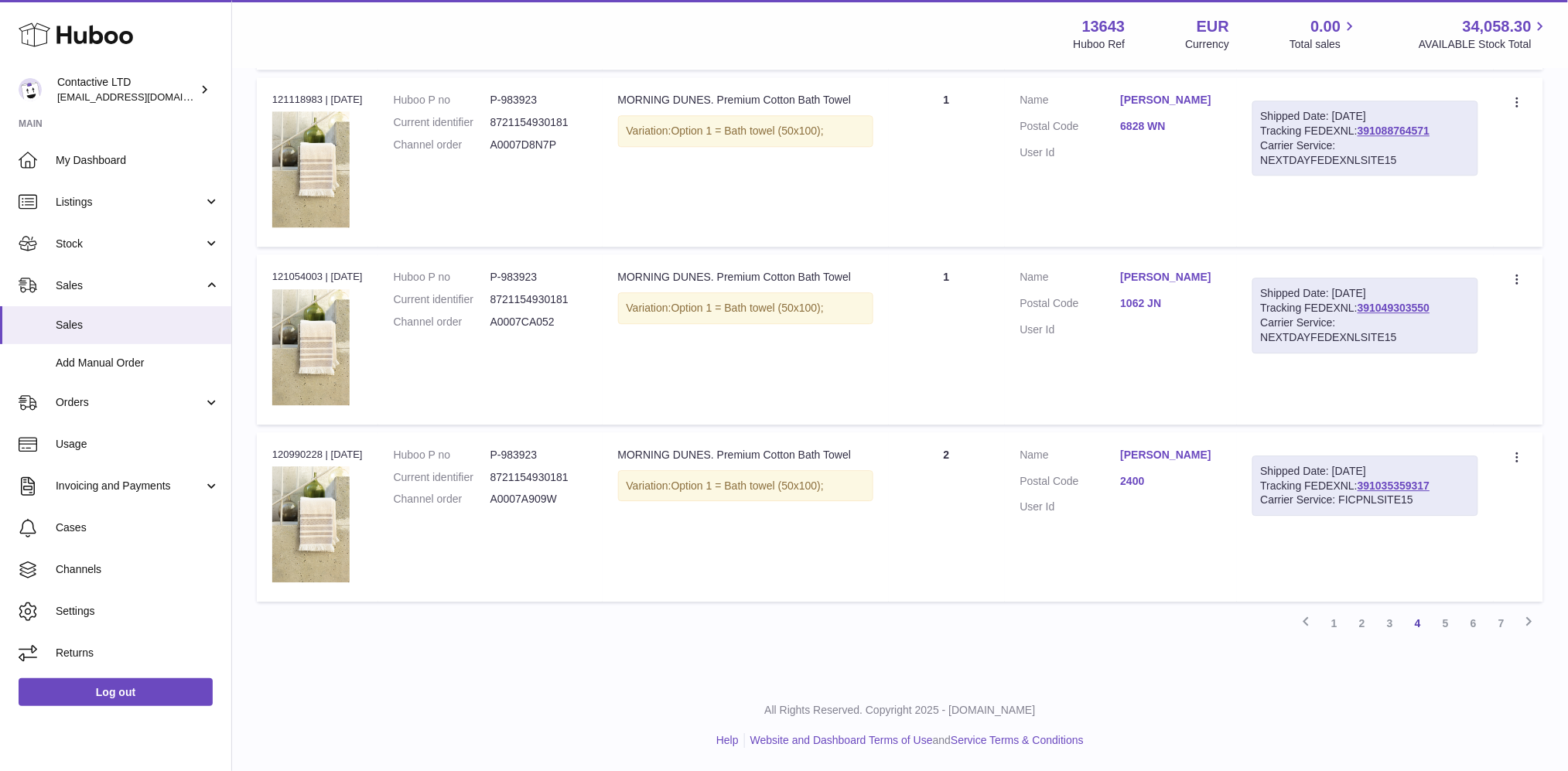
scroll to position [1412, 0]
click at [1161, 456] on link "Julie Kuhns" at bounding box center [1171, 456] width 100 height 14
click at [1400, 483] on link "391035359317" at bounding box center [1394, 487] width 72 height 13
click at [1439, 621] on link "5" at bounding box center [1446, 626] width 28 height 28
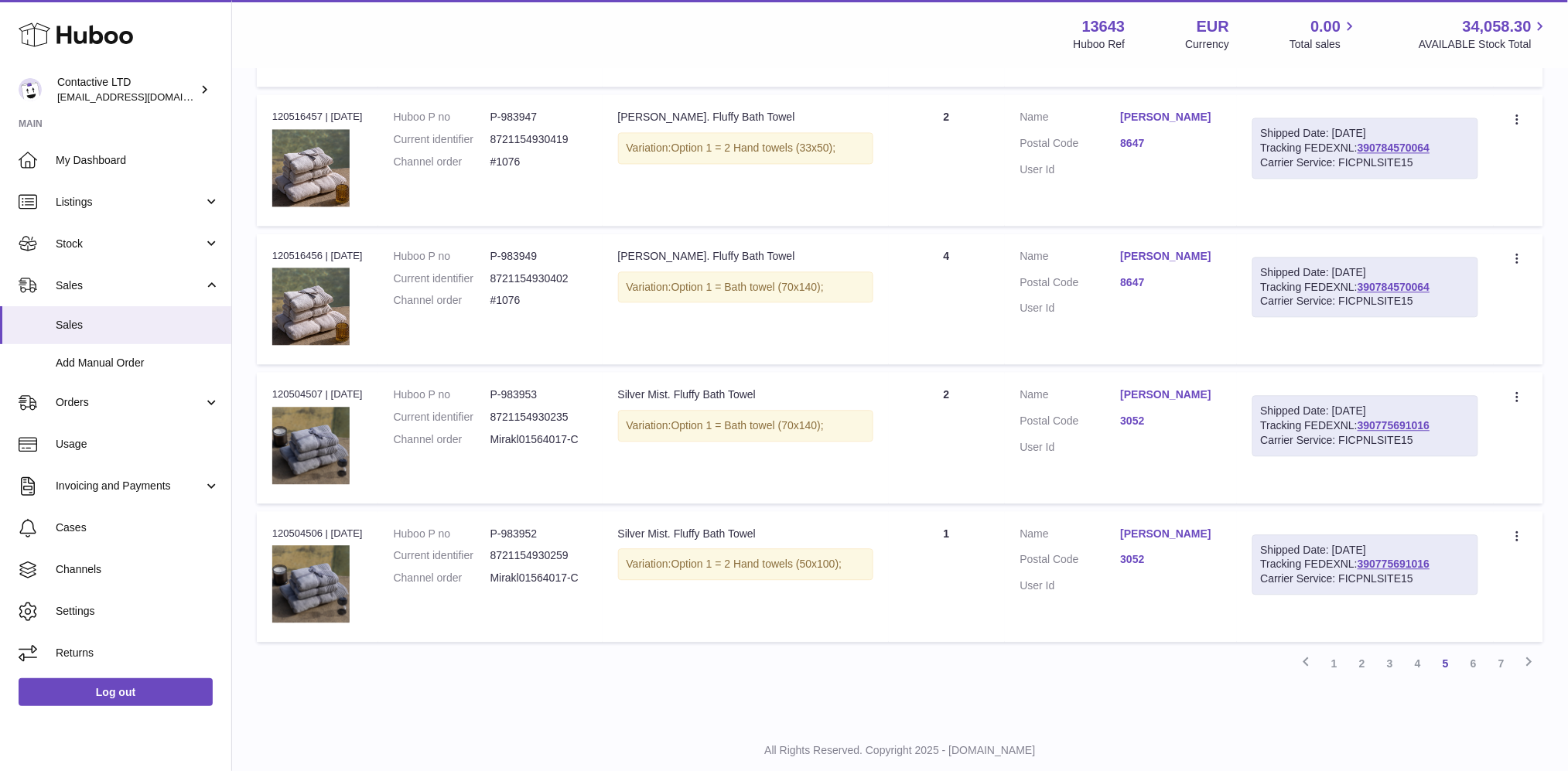
scroll to position [1180, 0]
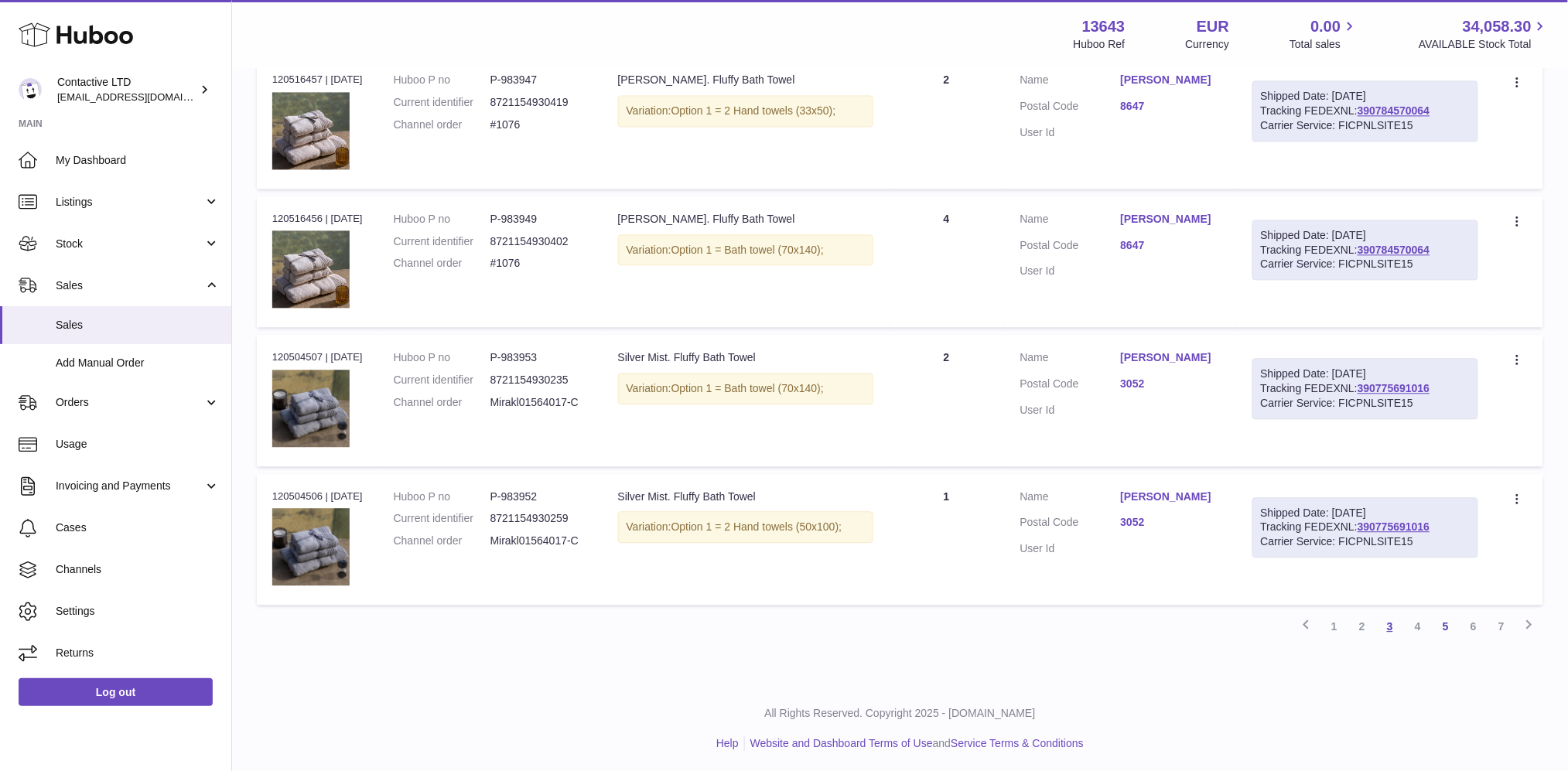
click at [1395, 621] on link "3" at bounding box center [1390, 626] width 28 height 28
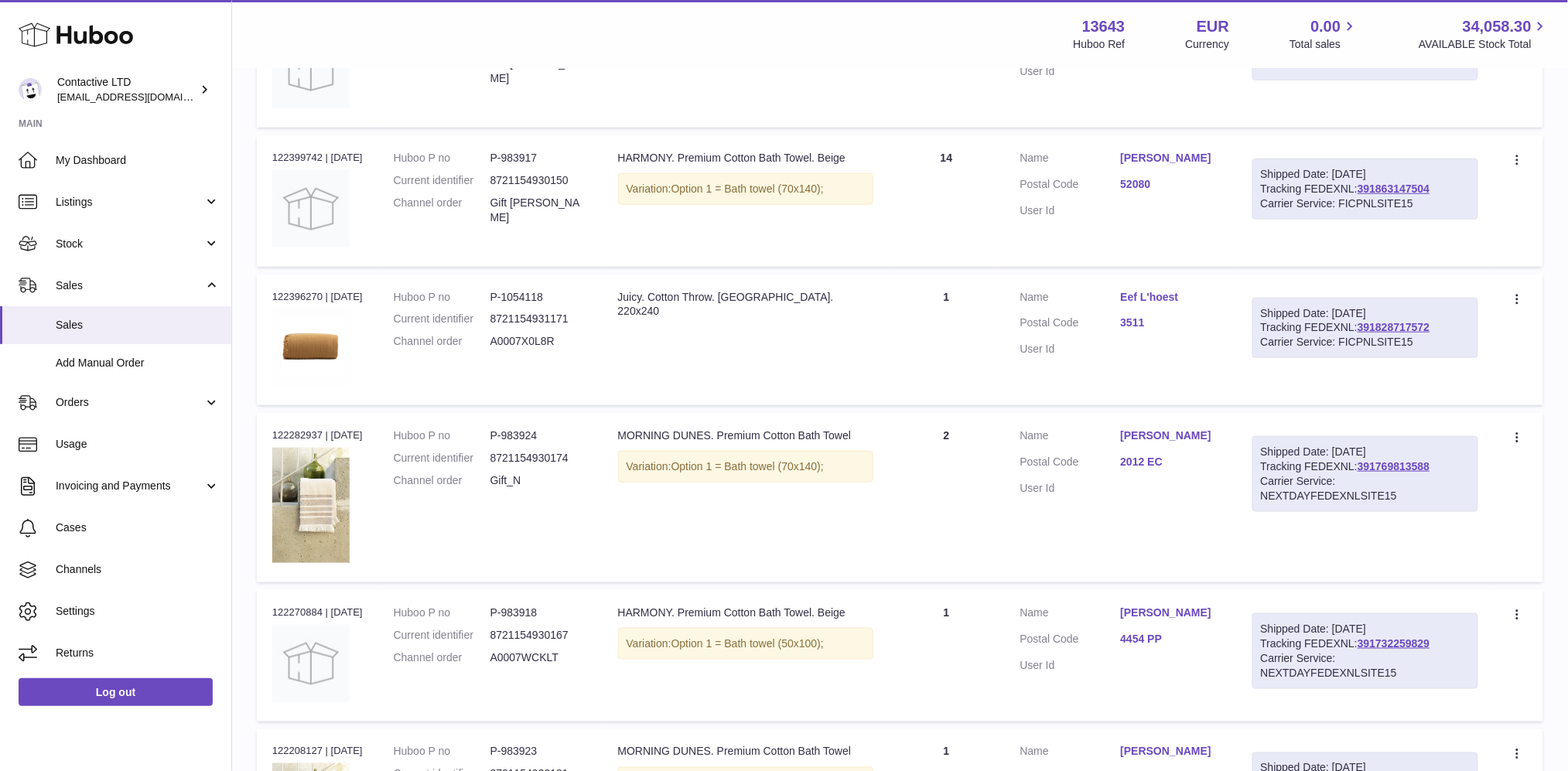
scroll to position [381, 0]
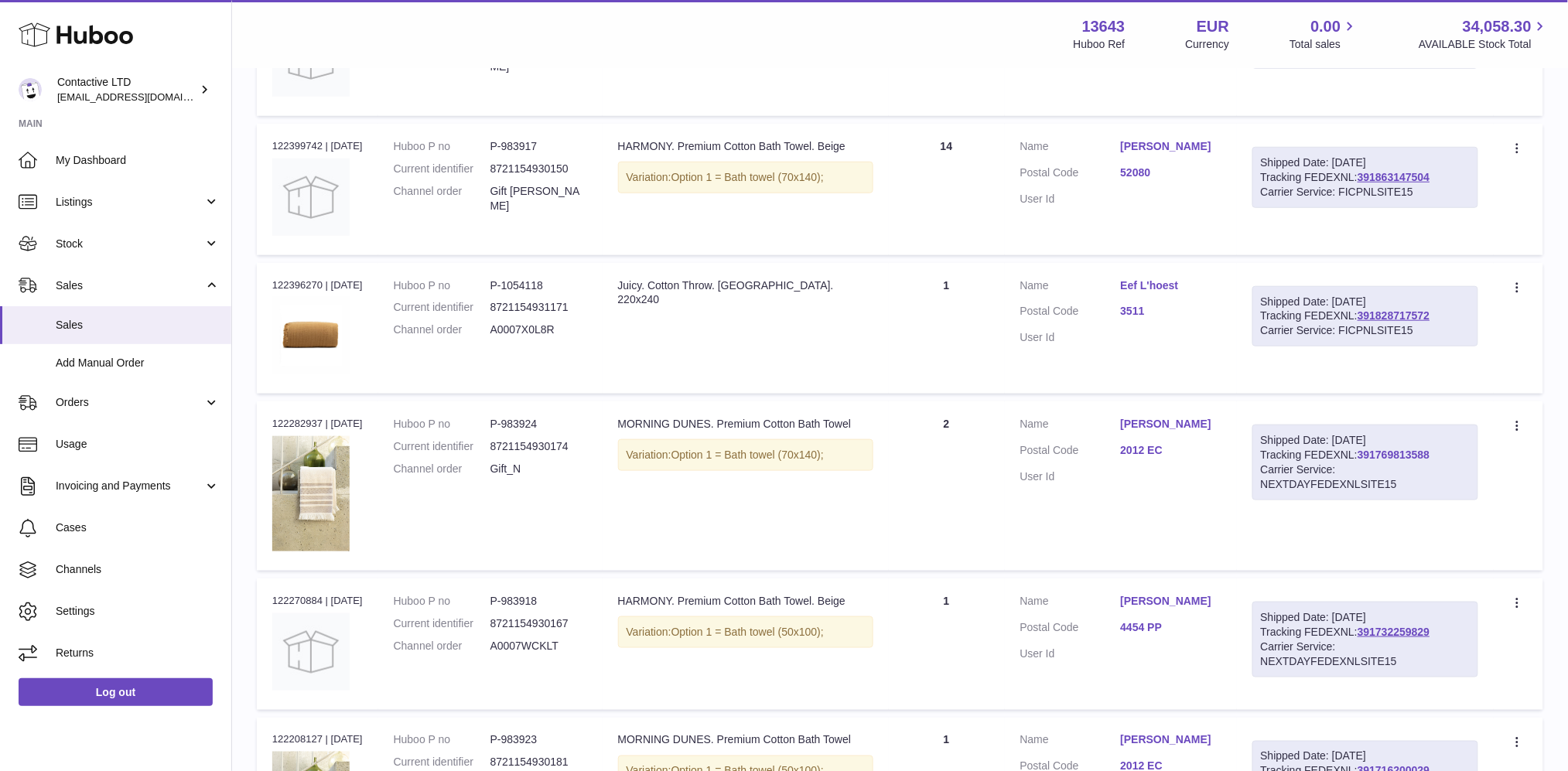
click at [1390, 453] on link "391769813588" at bounding box center [1394, 454] width 72 height 13
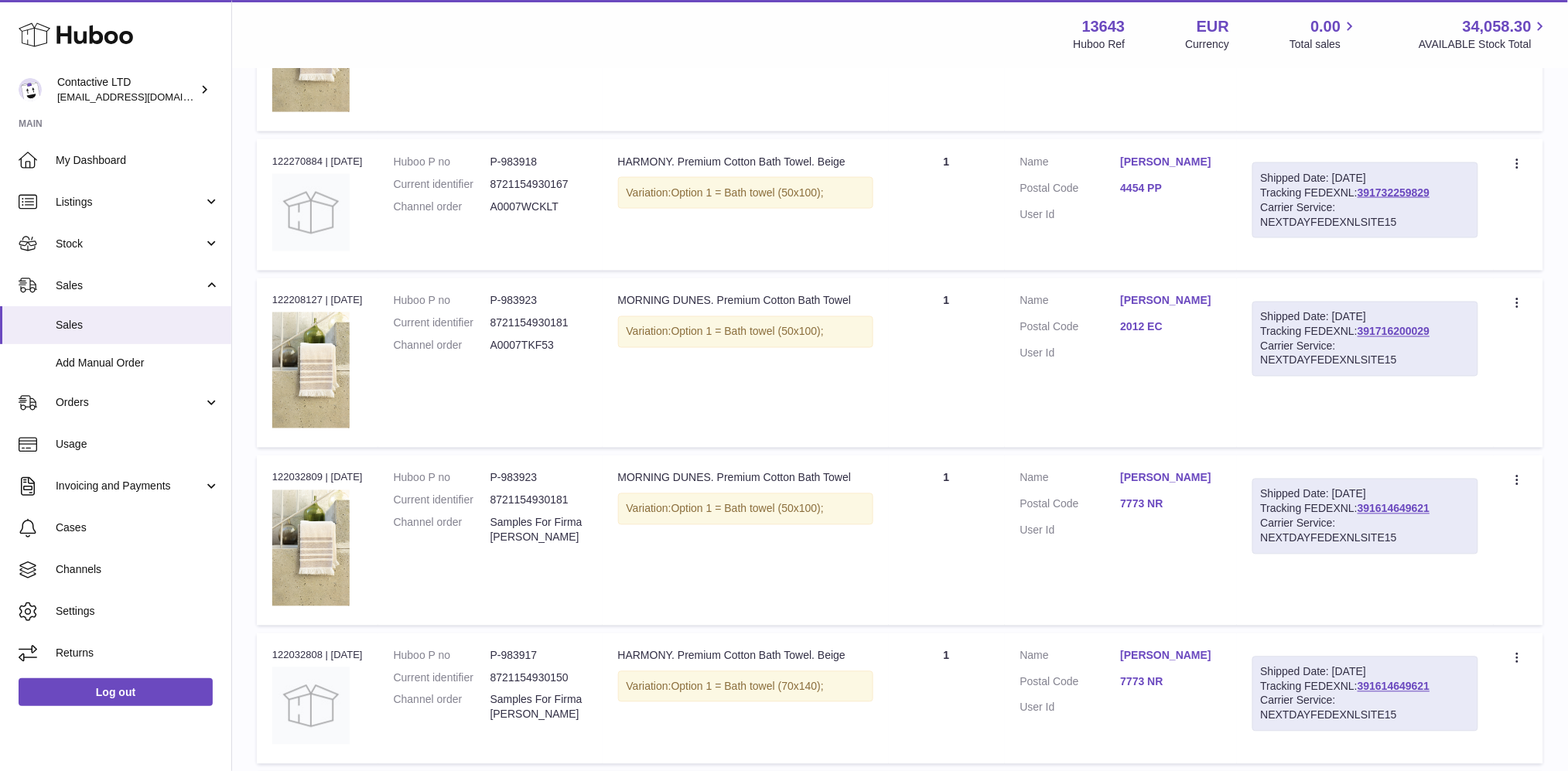
scroll to position [818, 0]
click at [1168, 300] on link "Natalia Denisova" at bounding box center [1171, 303] width 100 height 14
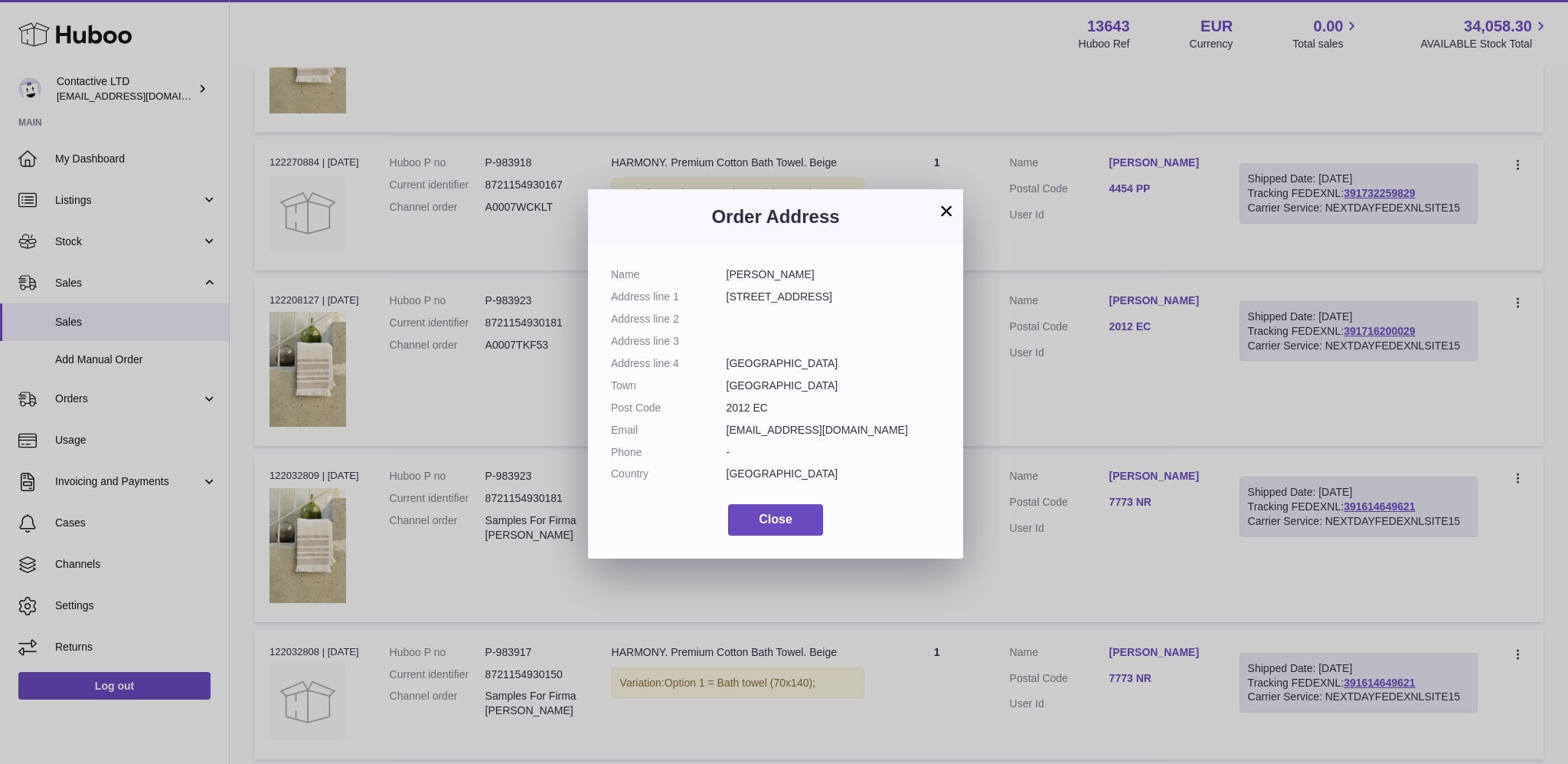
click at [938, 204] on button "×" at bounding box center [946, 210] width 18 height 18
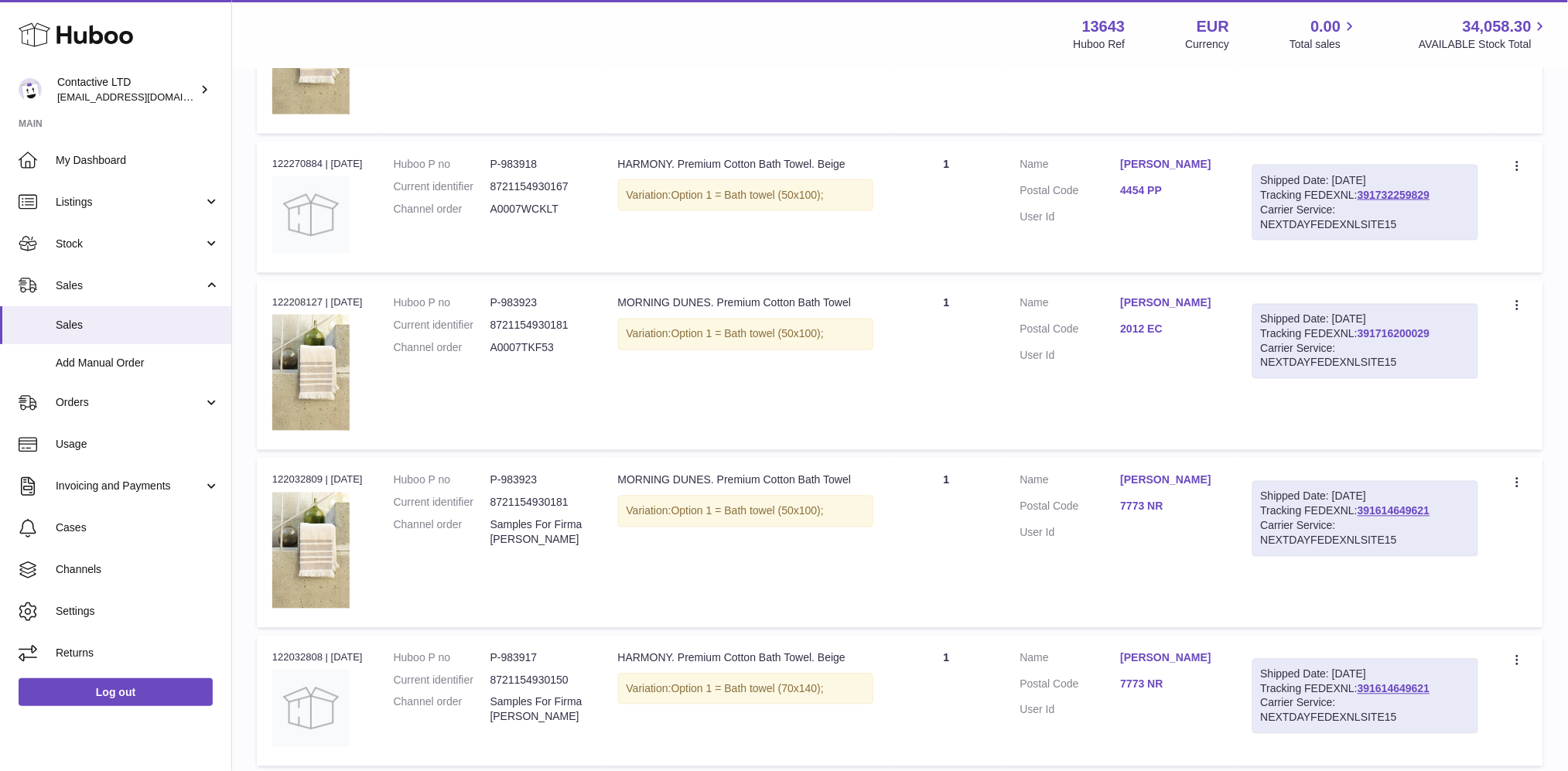
click at [1402, 332] on link "391716200029" at bounding box center [1394, 334] width 72 height 13
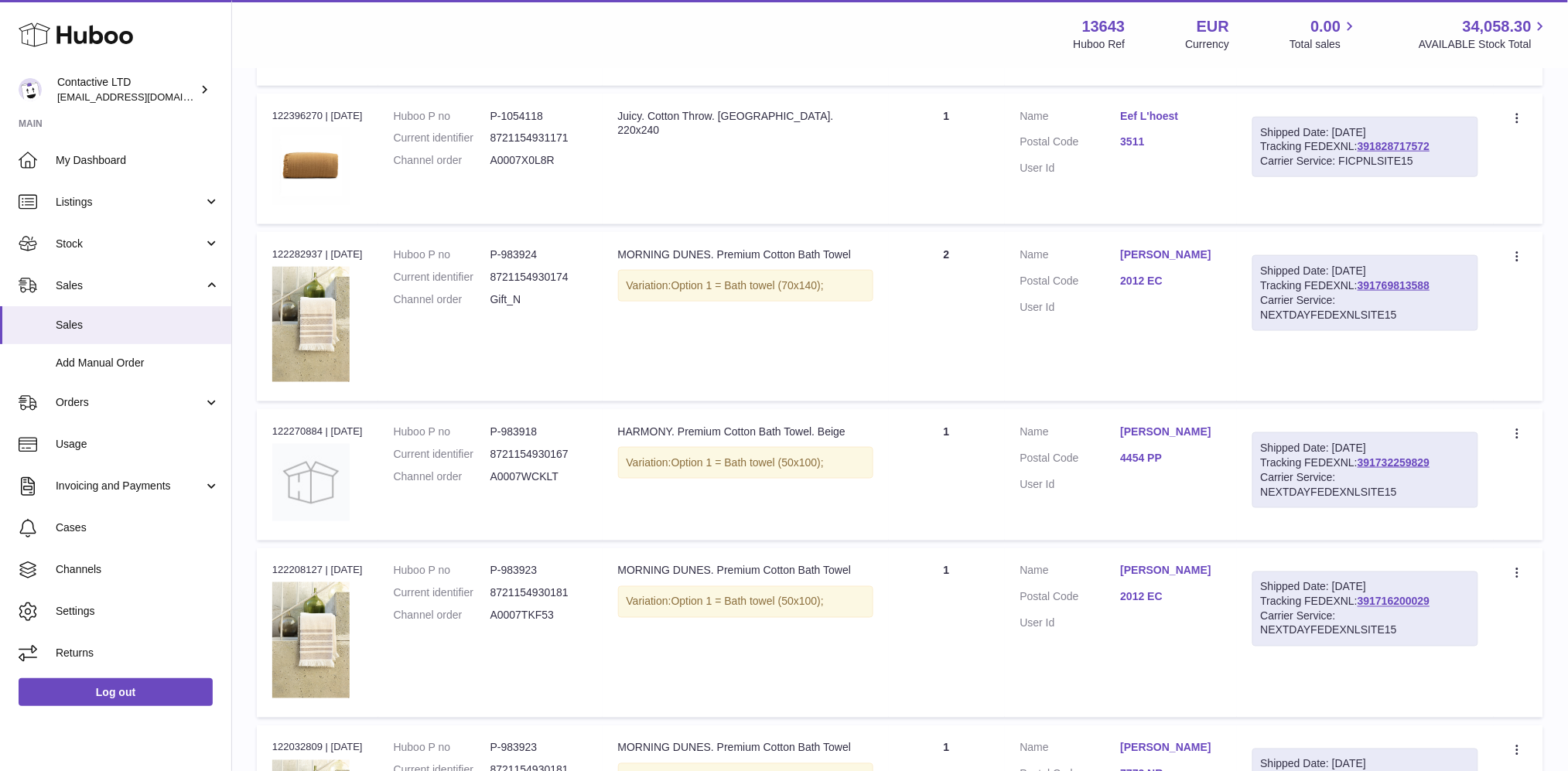
scroll to position [550, 0]
click at [1162, 249] on link "Natalia Denisova" at bounding box center [1171, 255] width 100 height 14
